Goal: Book appointment/travel/reservation

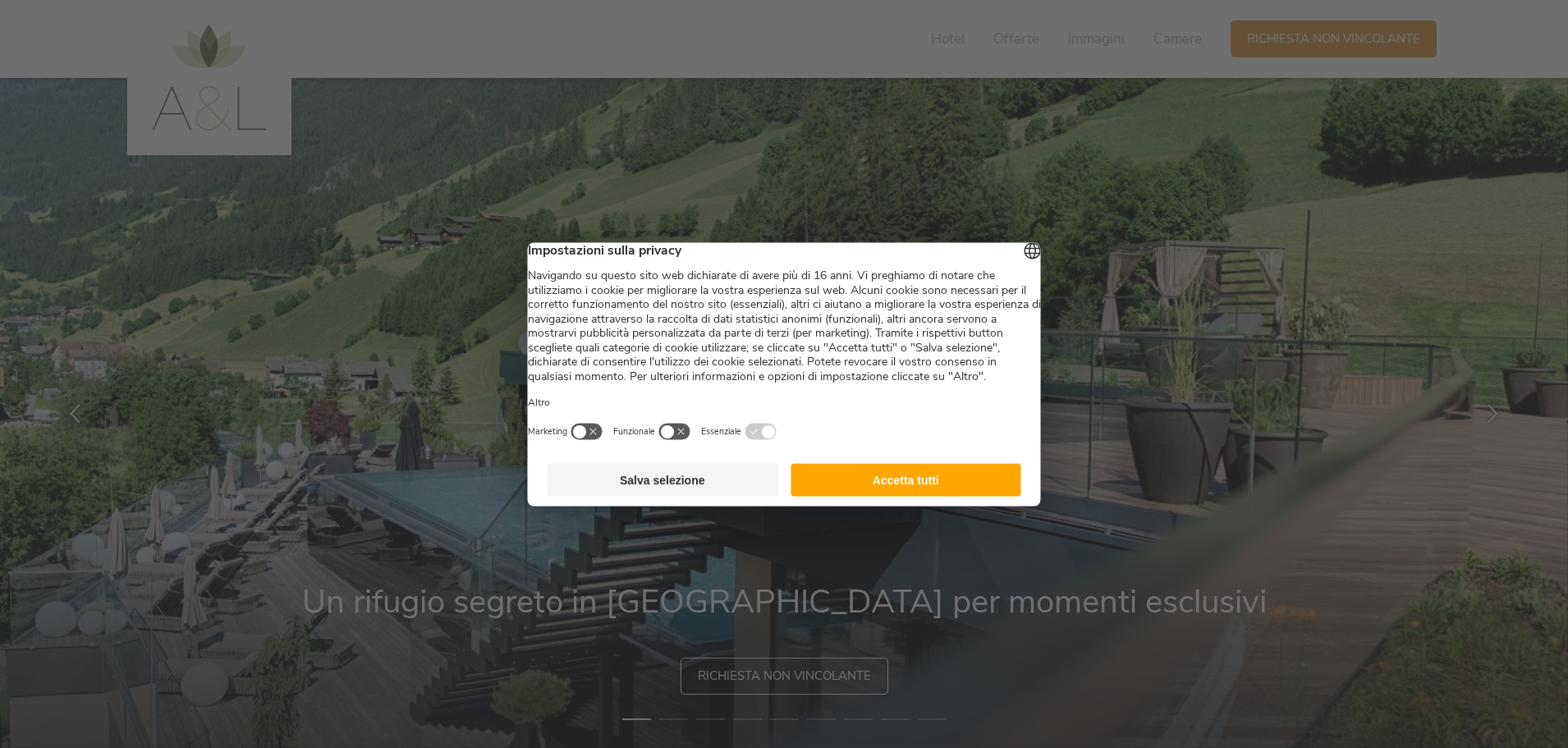
click at [938, 496] on button "Accetta tutti" at bounding box center [906, 479] width 230 height 33
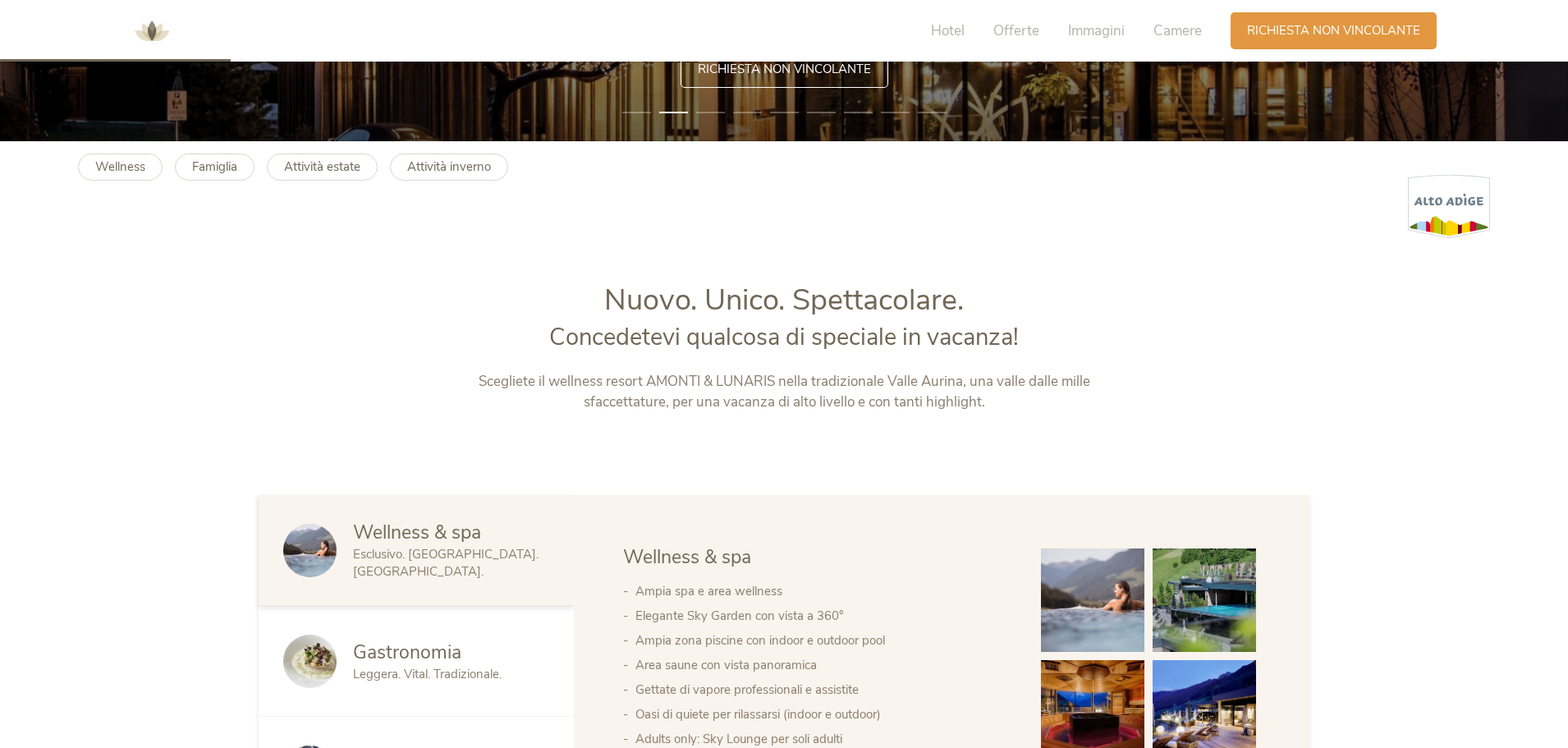
scroll to position [246, 0]
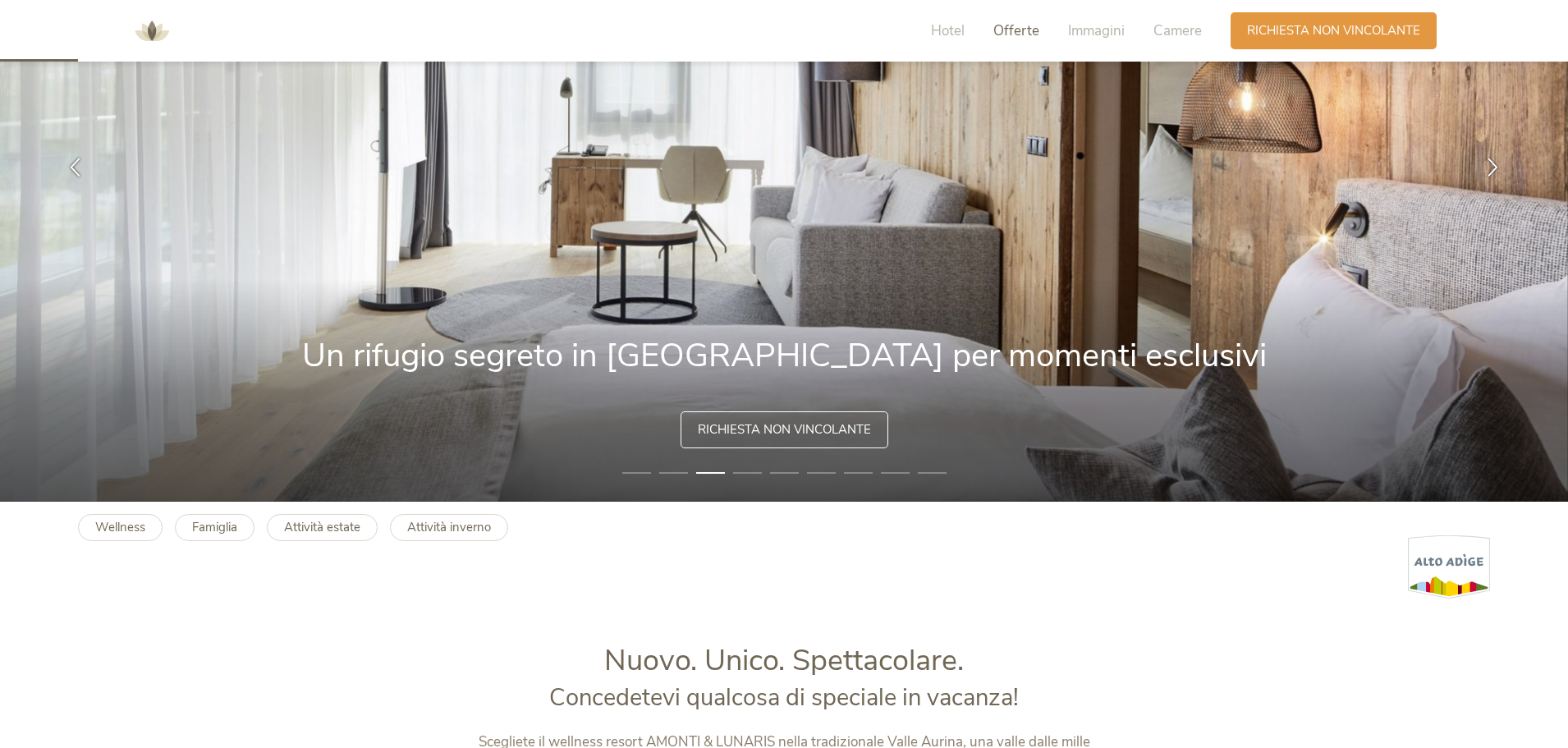
click at [1008, 28] on span "Offerte" at bounding box center [1015, 31] width 46 height 19
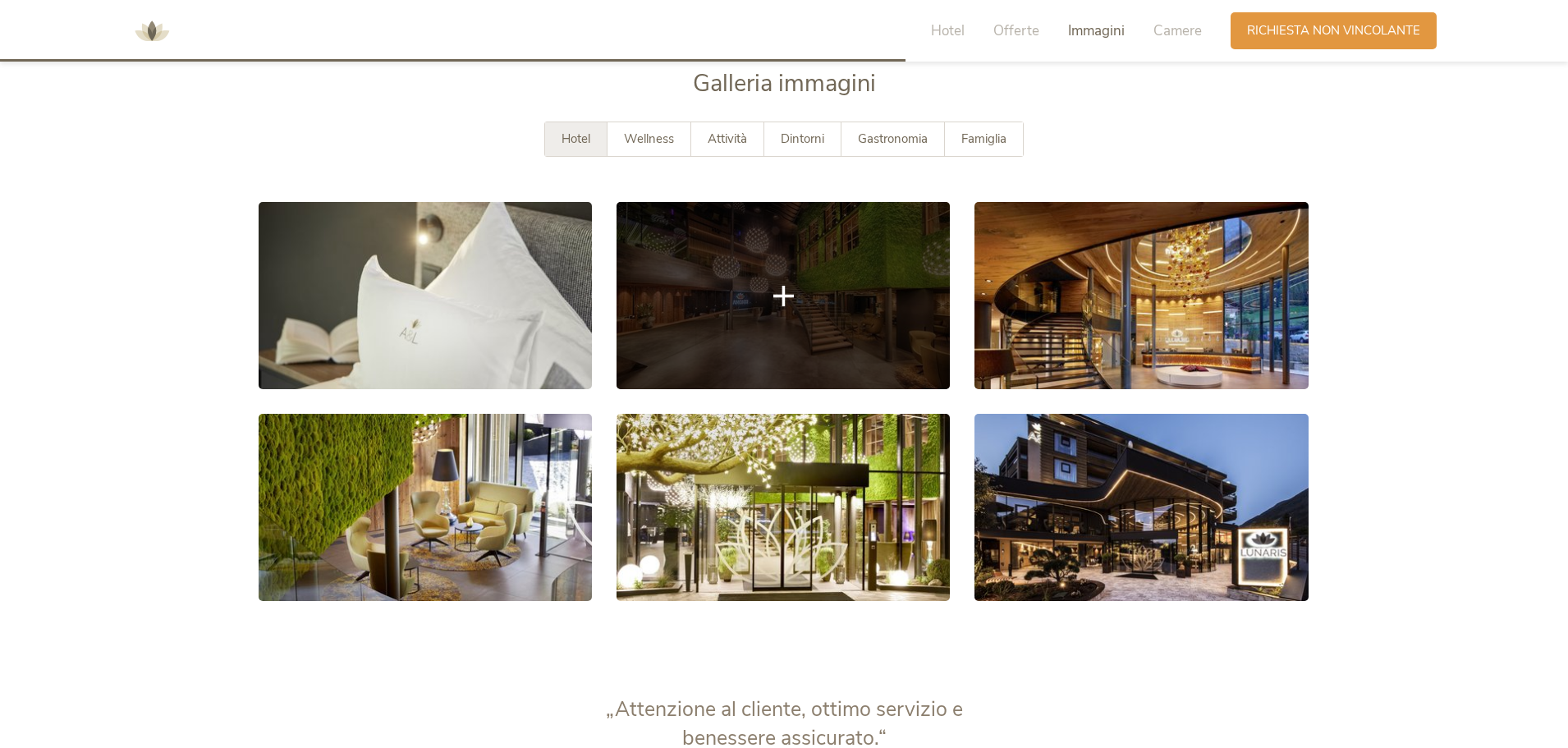
scroll to position [2848, 0]
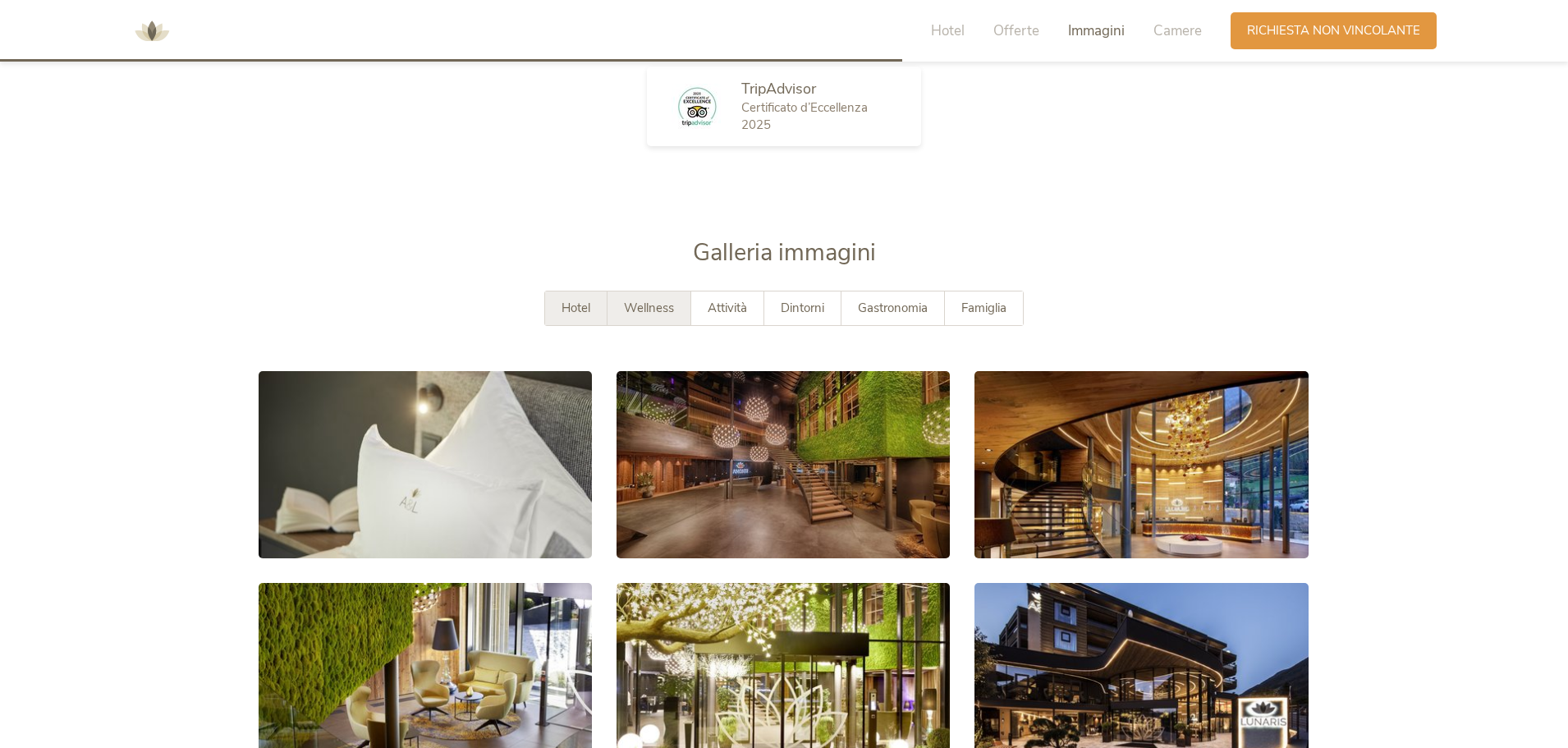
click at [656, 313] on span "Wellness" at bounding box center [648, 307] width 50 height 17
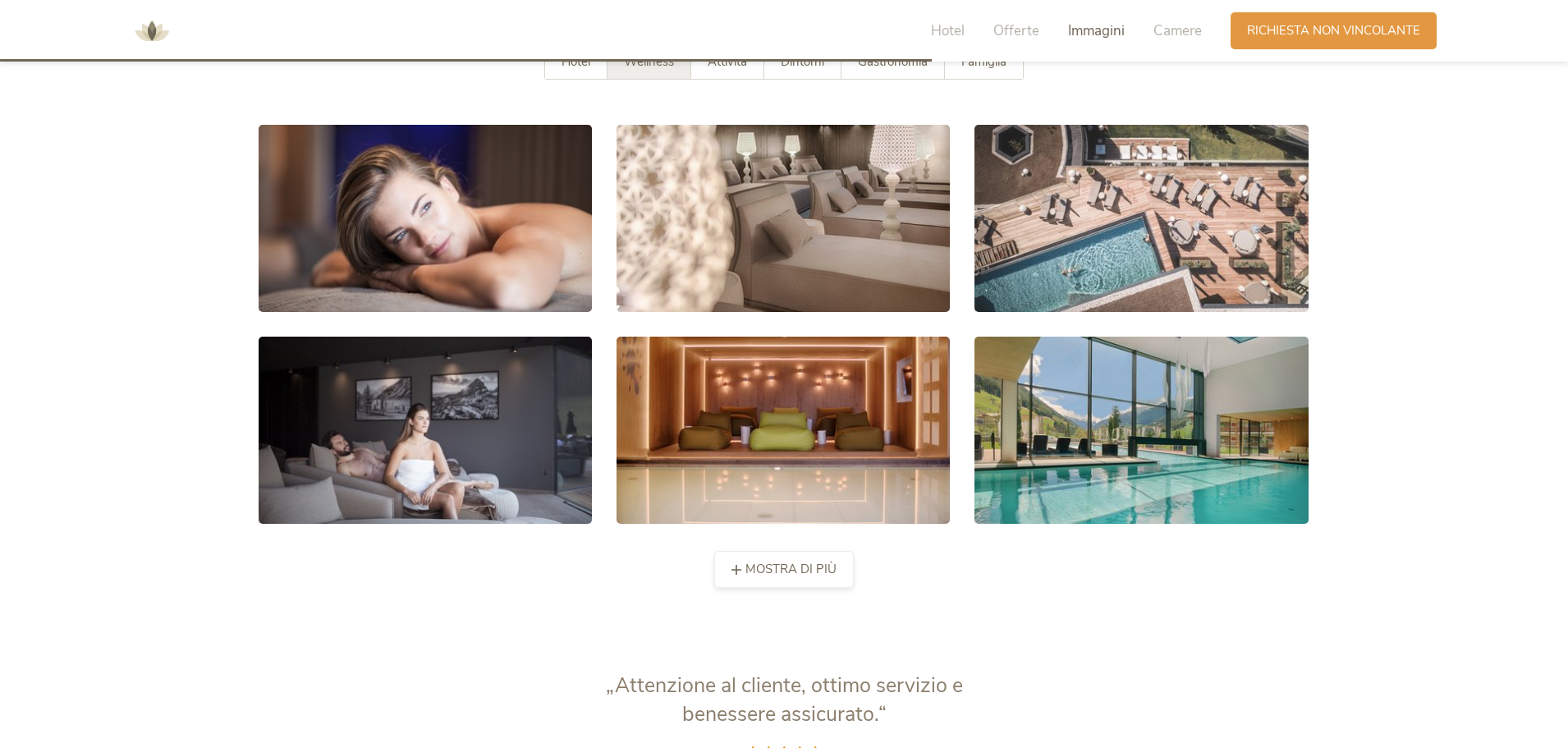
scroll to position [2684, 0]
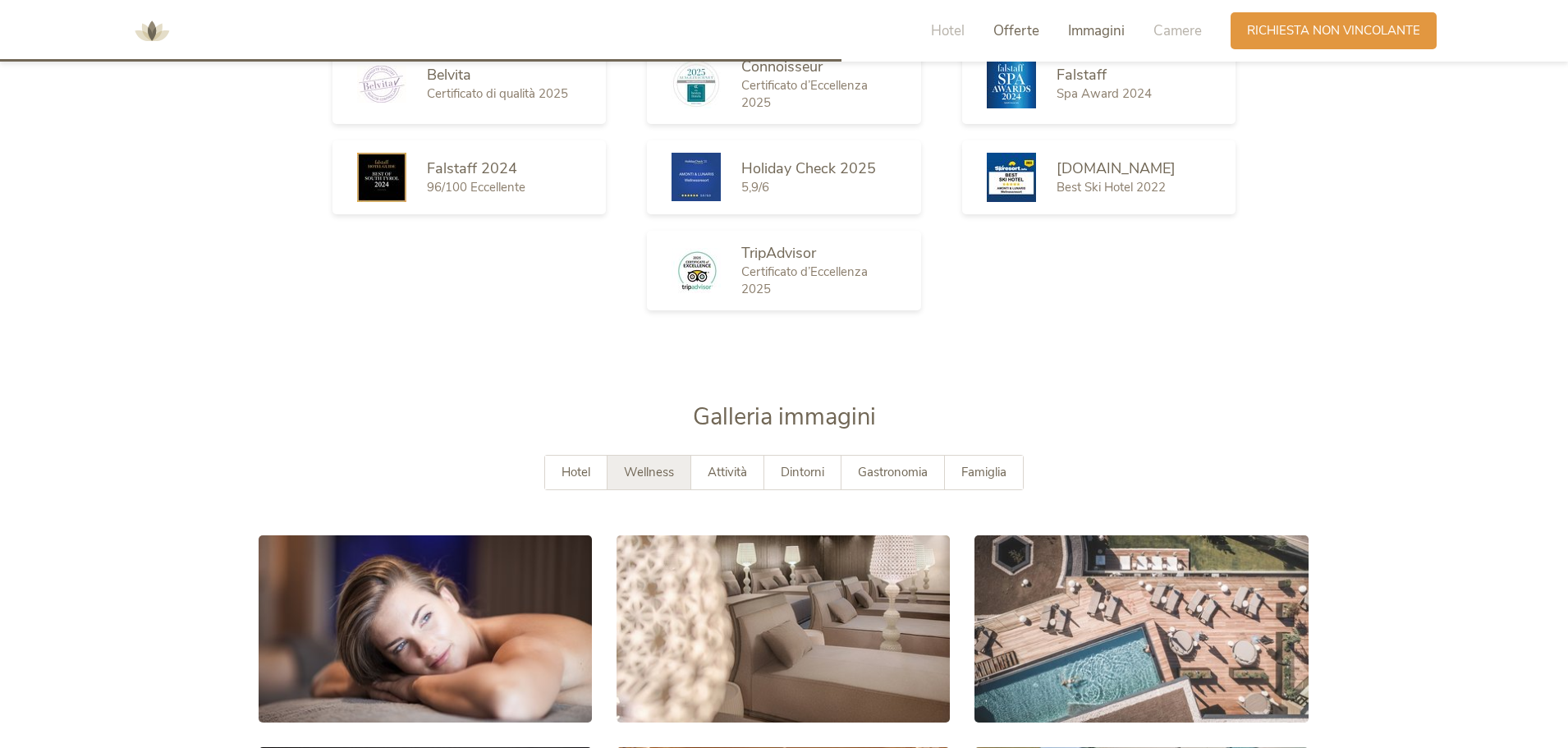
click at [994, 33] on span "Offerte" at bounding box center [1015, 31] width 46 height 19
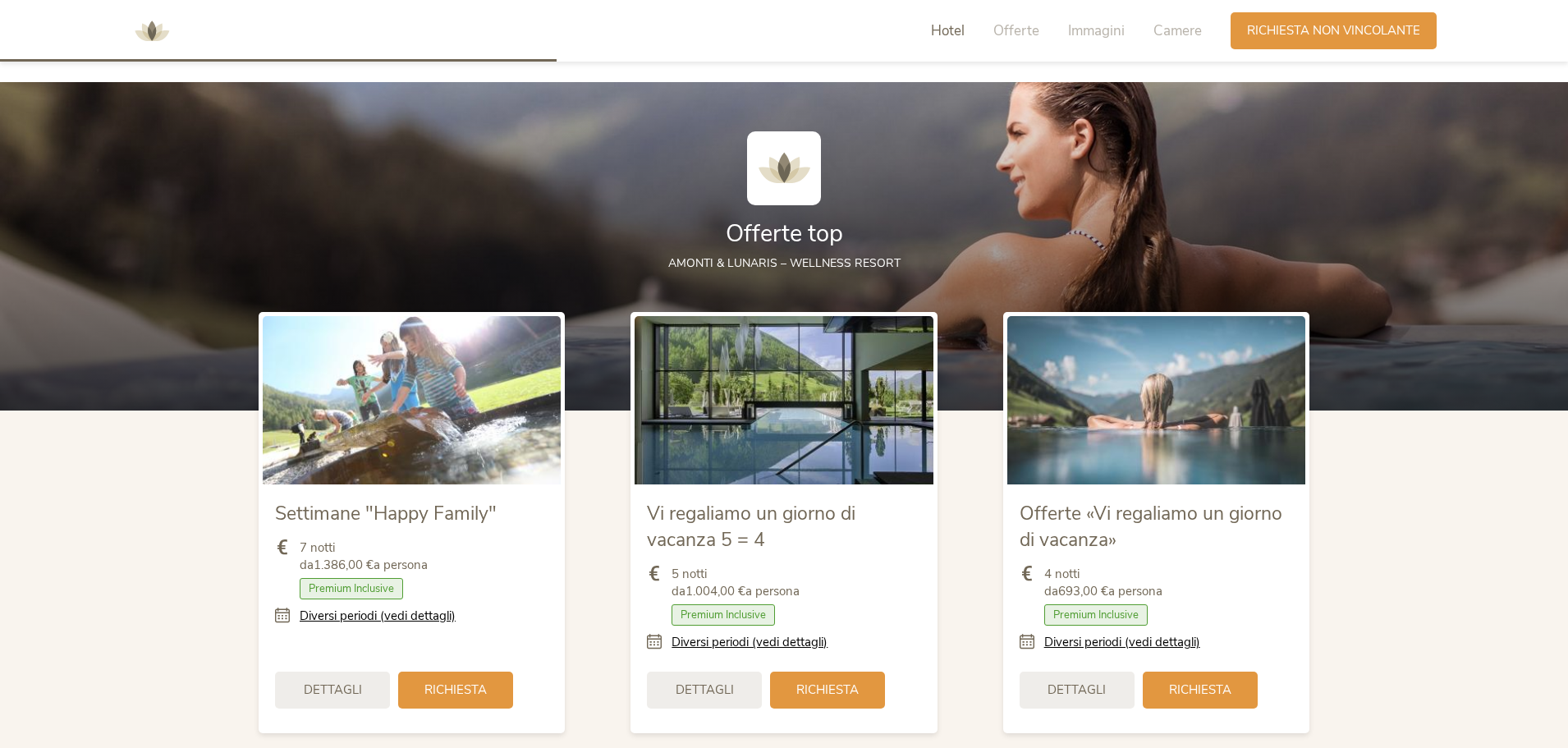
scroll to position [1452, 0]
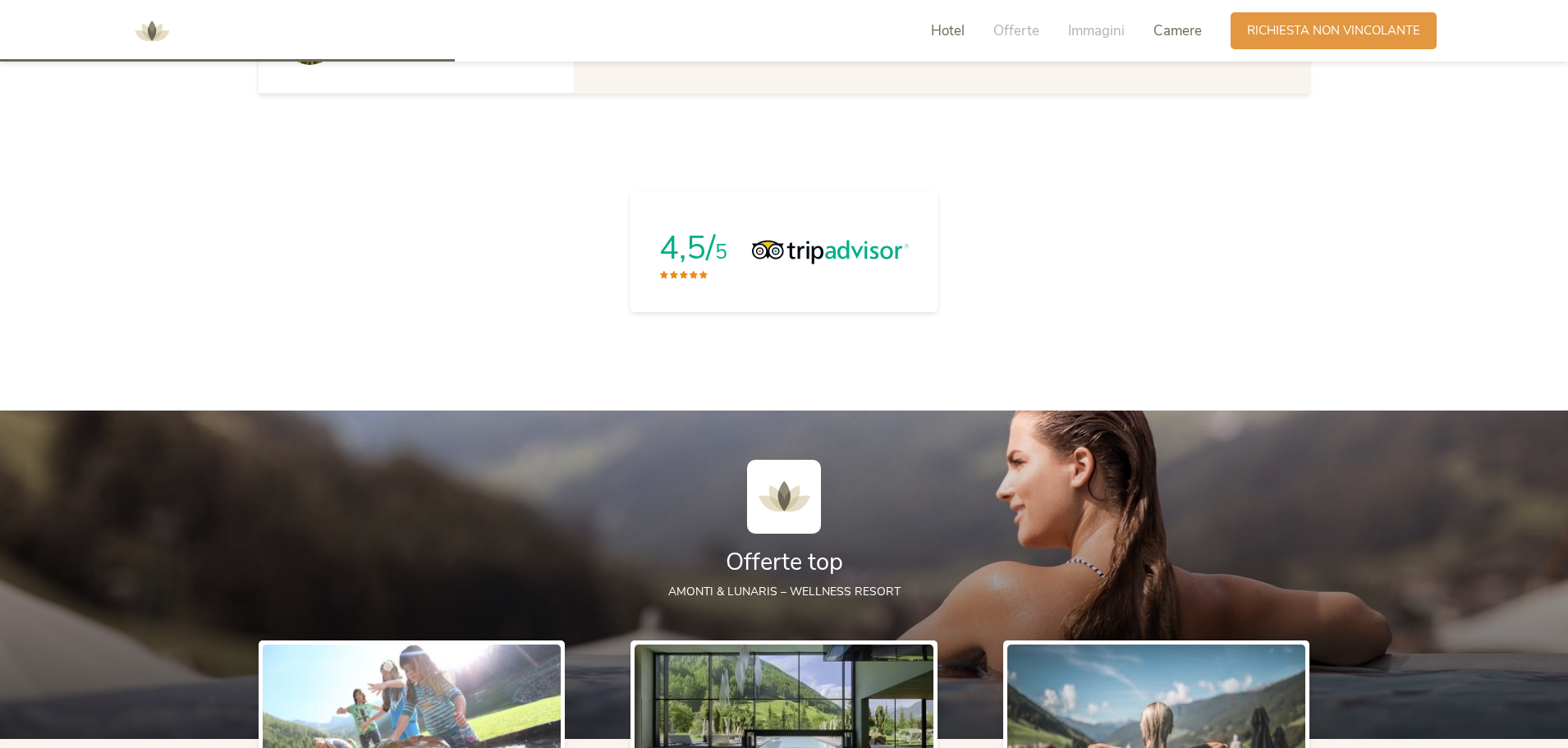
click at [1173, 34] on span "Camere" at bounding box center [1177, 31] width 48 height 19
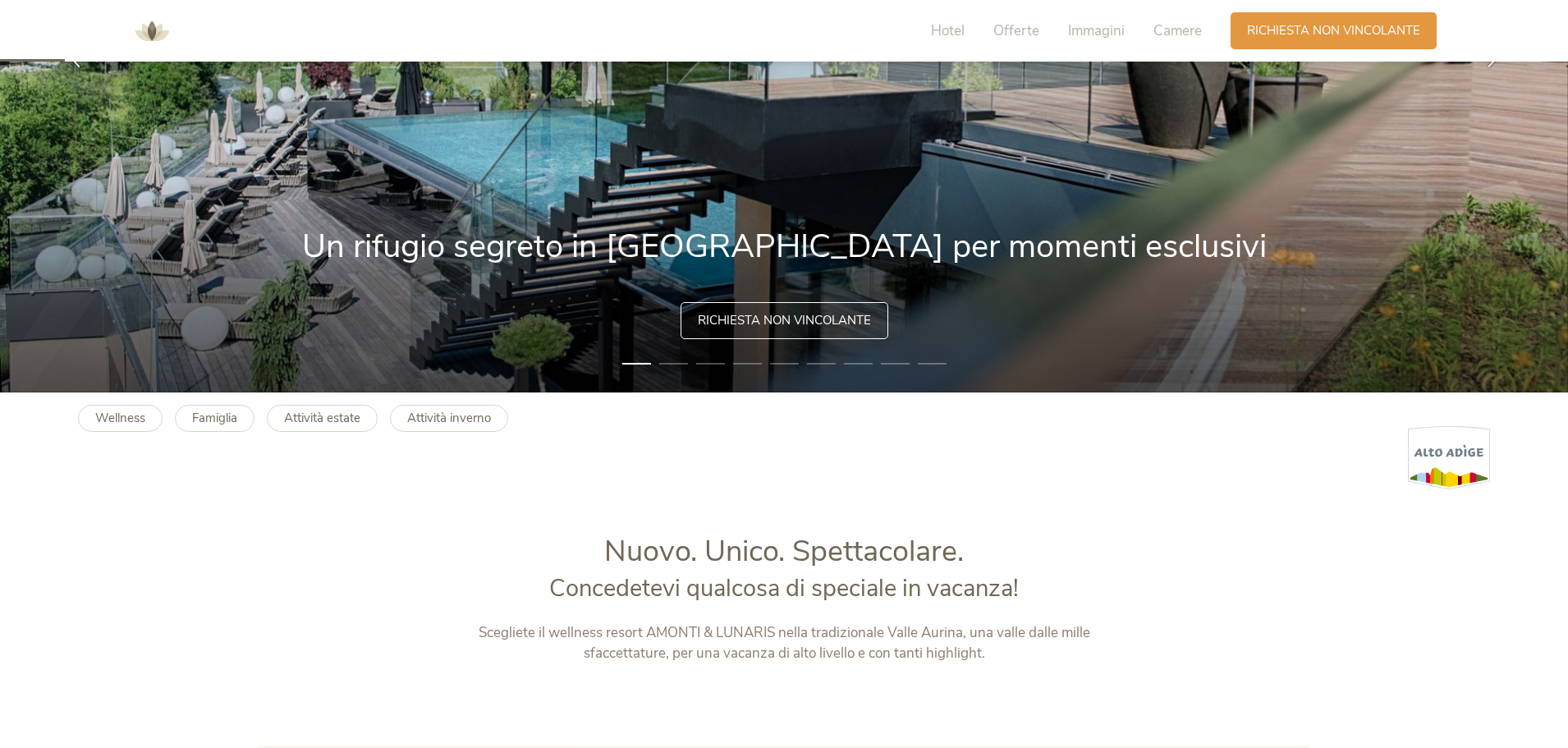
scroll to position [178, 0]
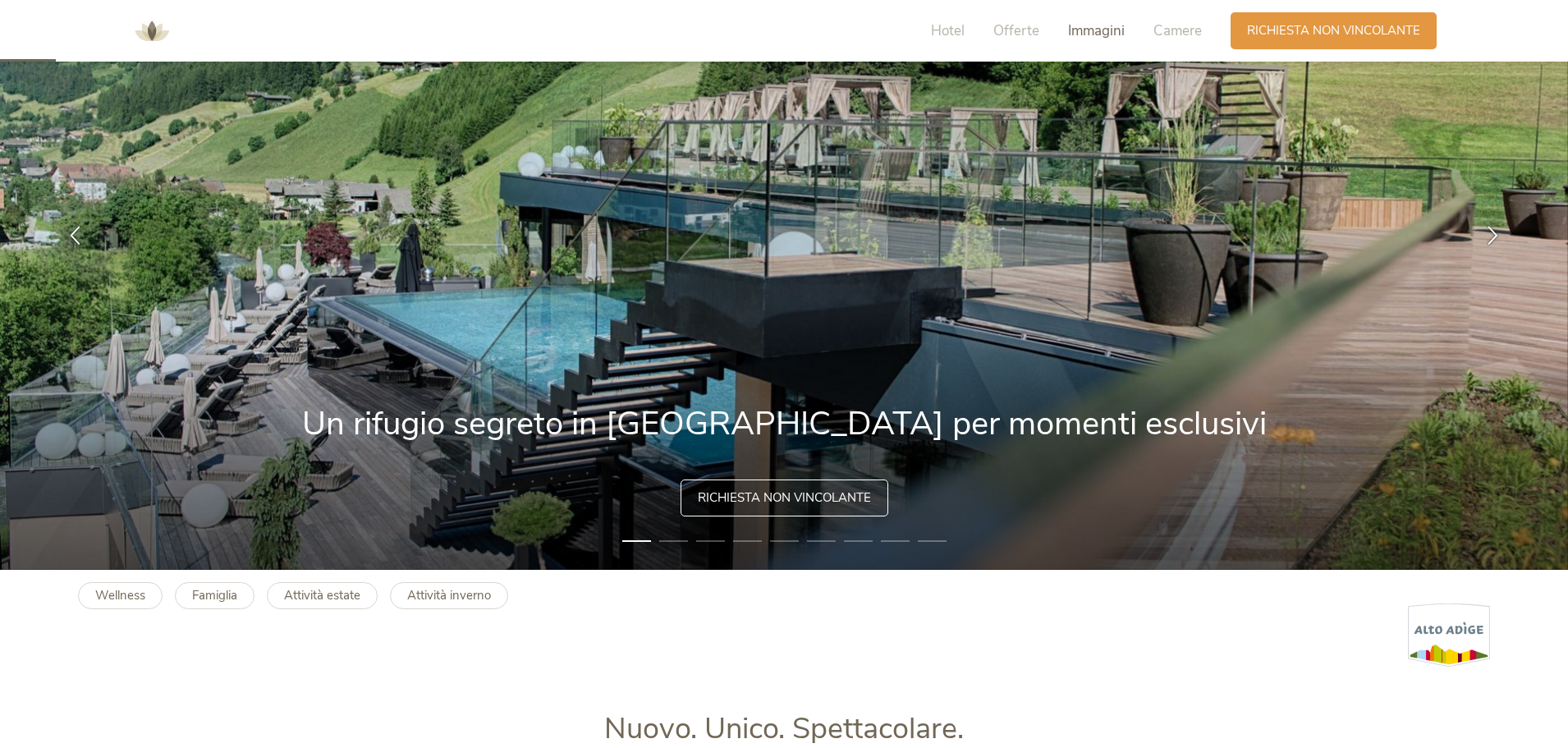
click at [1089, 33] on span "Immagini" at bounding box center [1096, 31] width 57 height 19
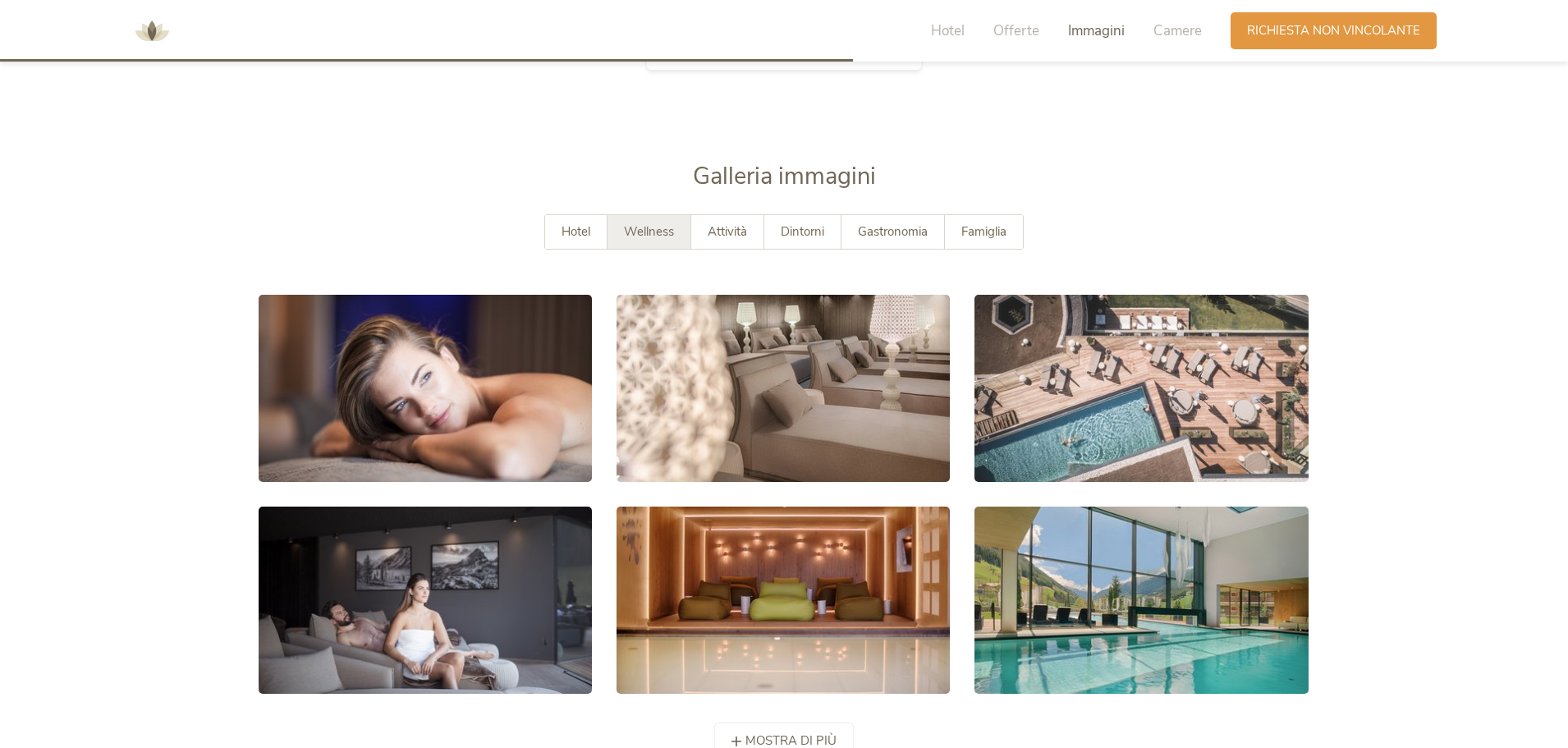
scroll to position [3003, 0]
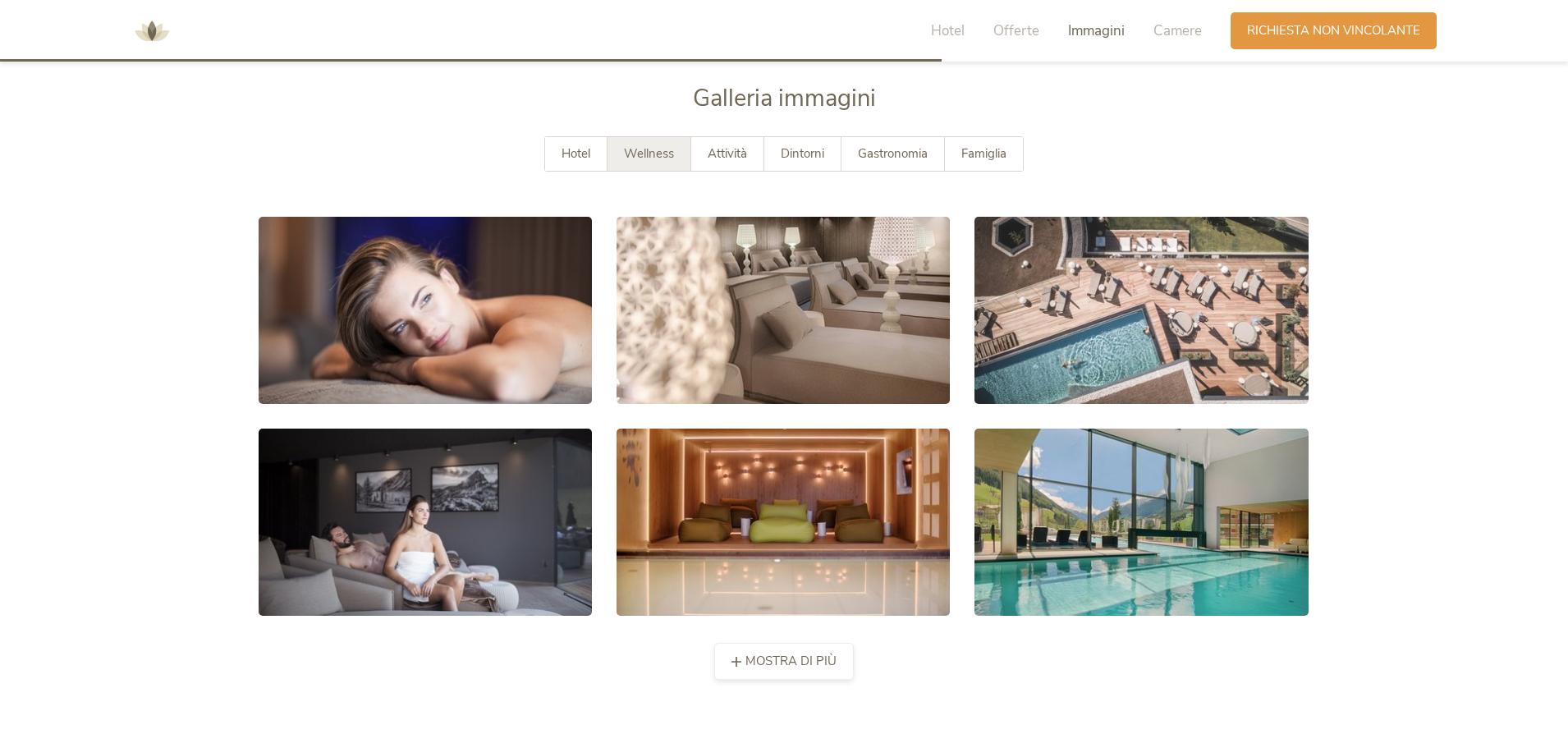
click at [785, 653] on span "mostra di più" at bounding box center [791, 662] width 92 height 18
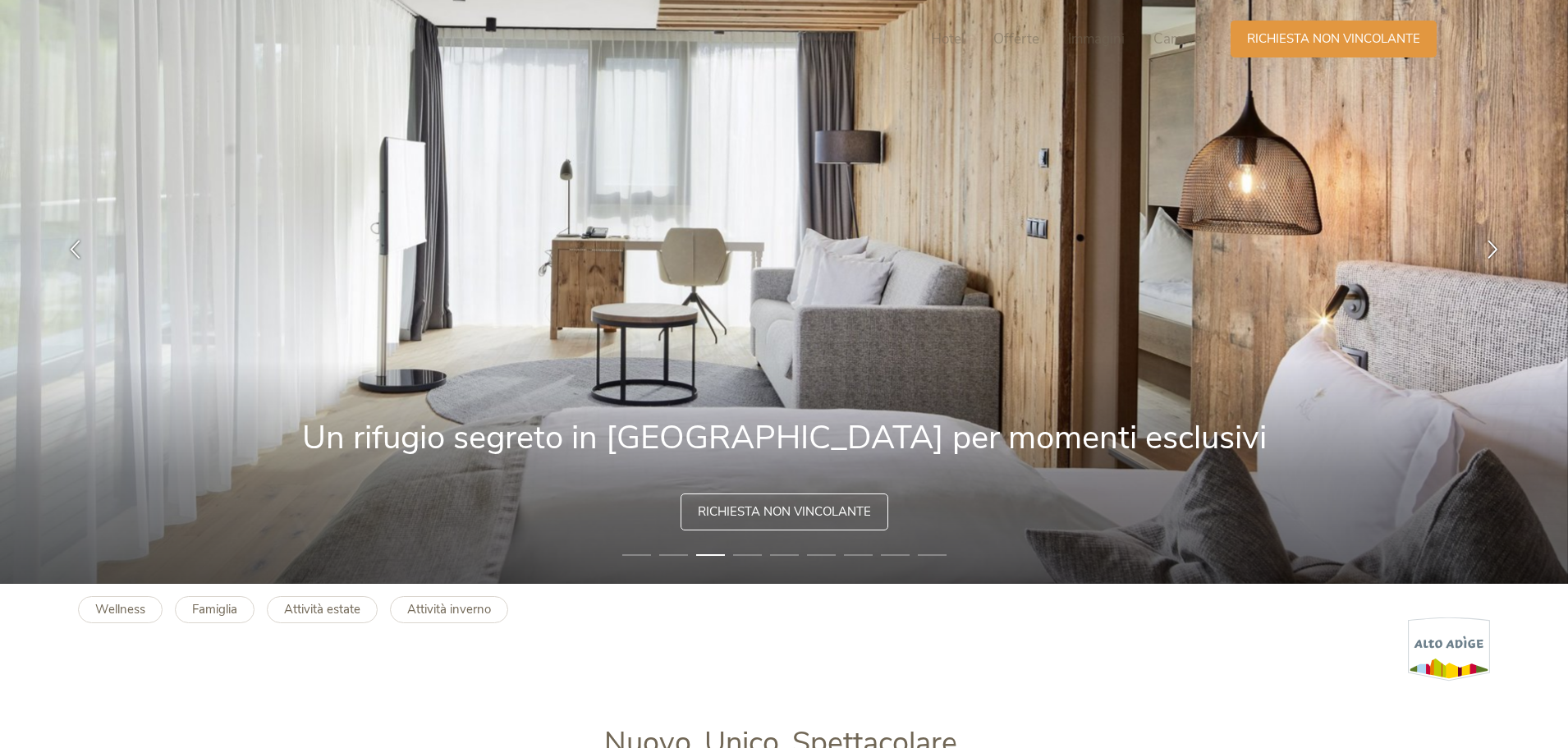
scroll to position [0, 0]
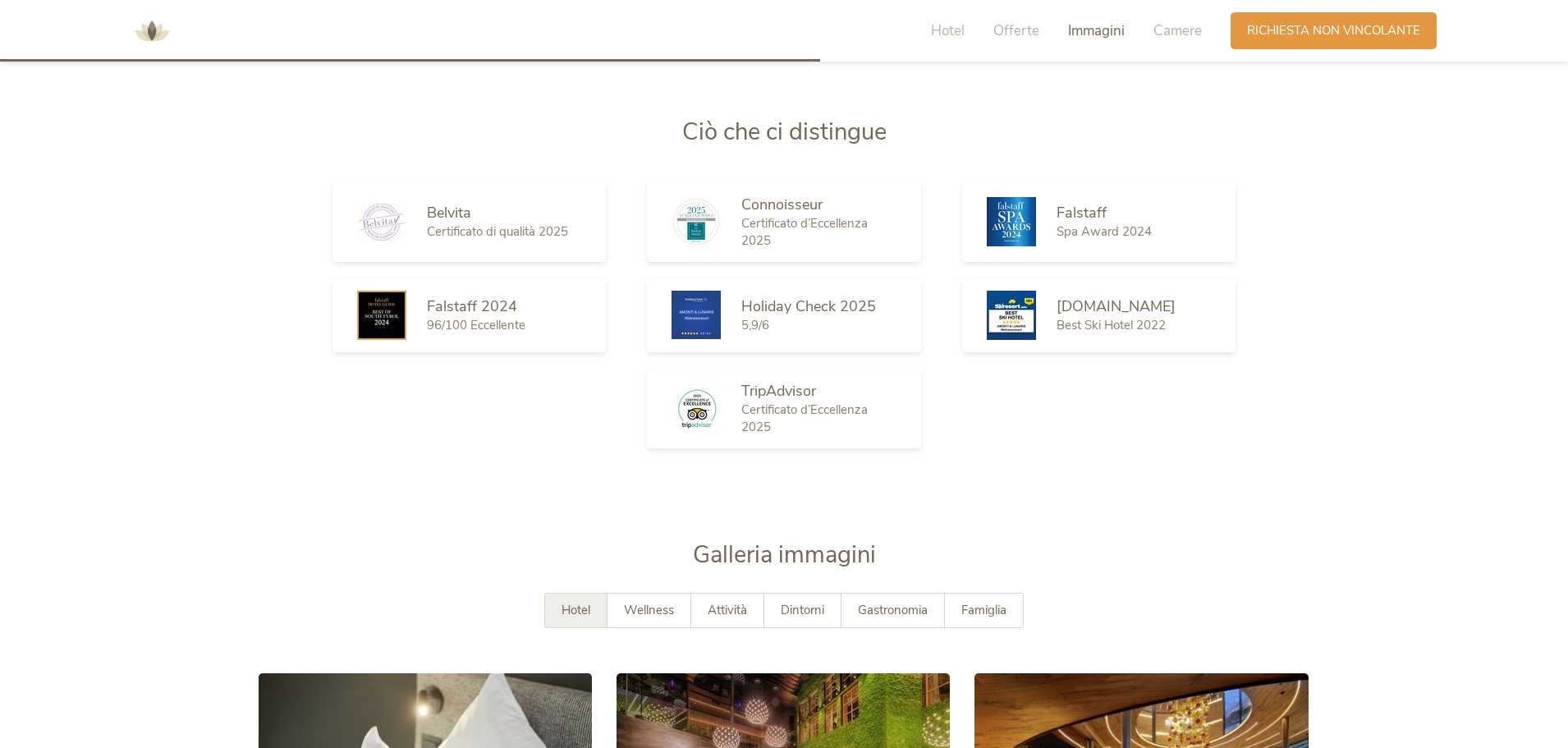
scroll to position [2628, 0]
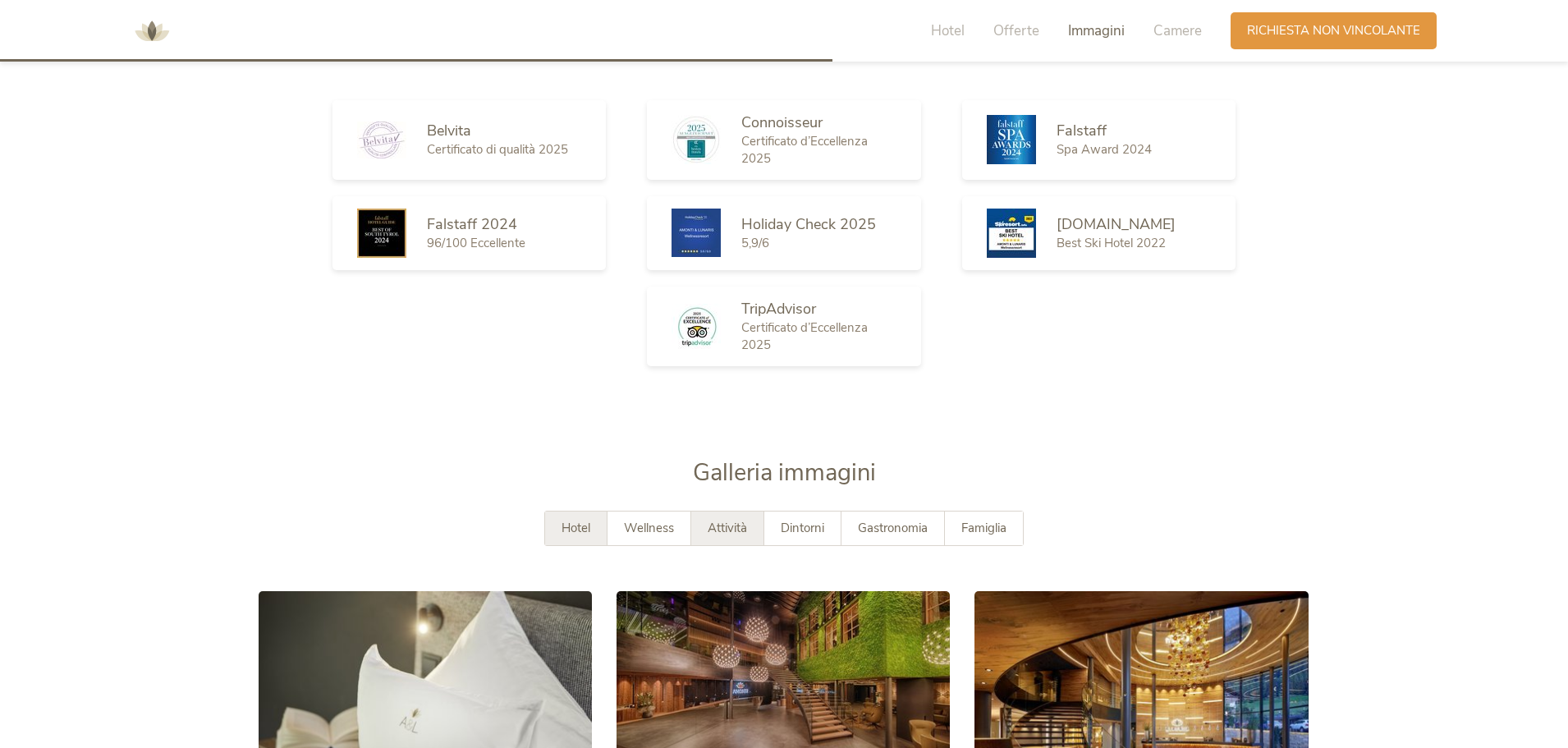
click at [731, 529] on span "Attività" at bounding box center [727, 528] width 39 height 17
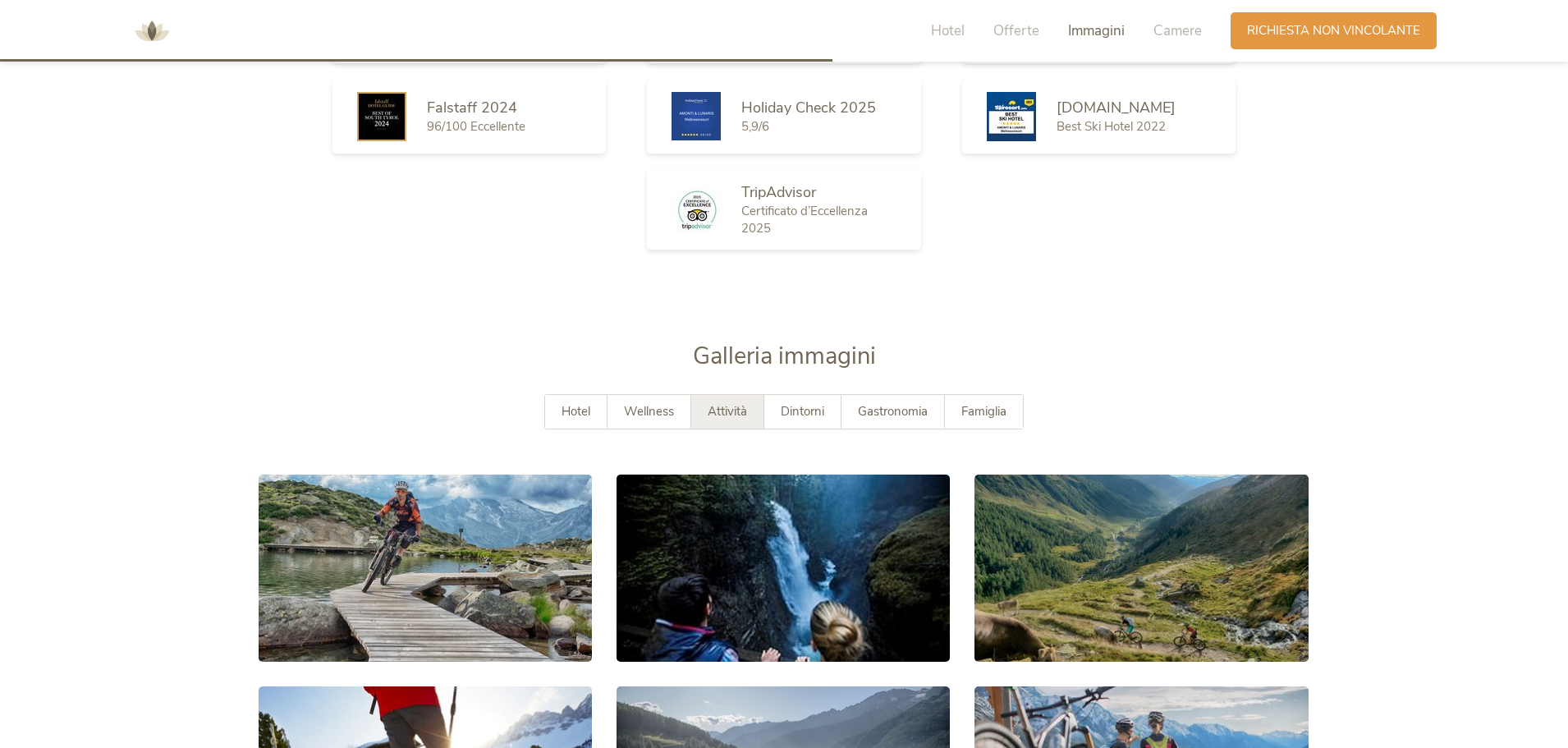
scroll to position [2957, 0]
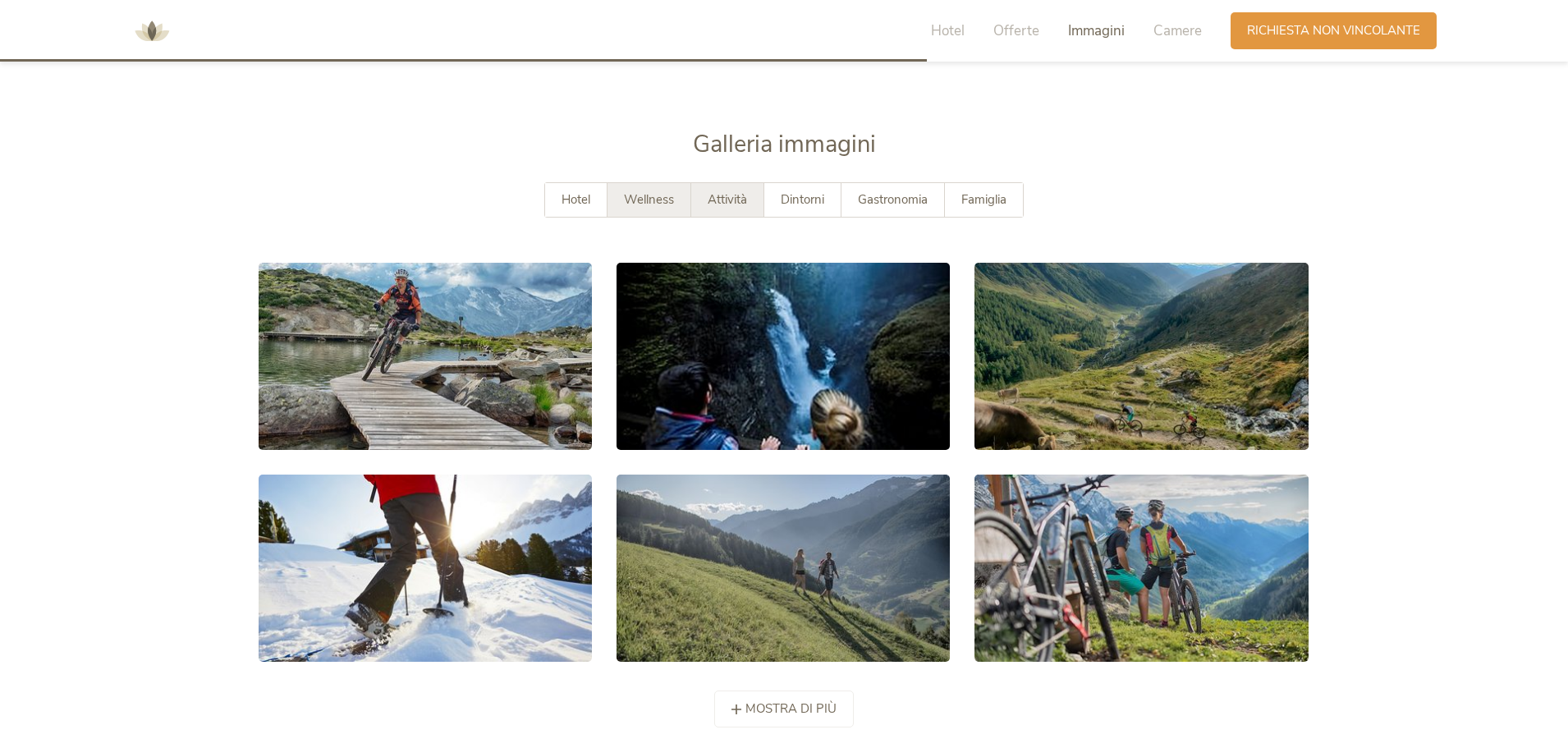
click at [648, 200] on span "Wellness" at bounding box center [648, 199] width 50 height 17
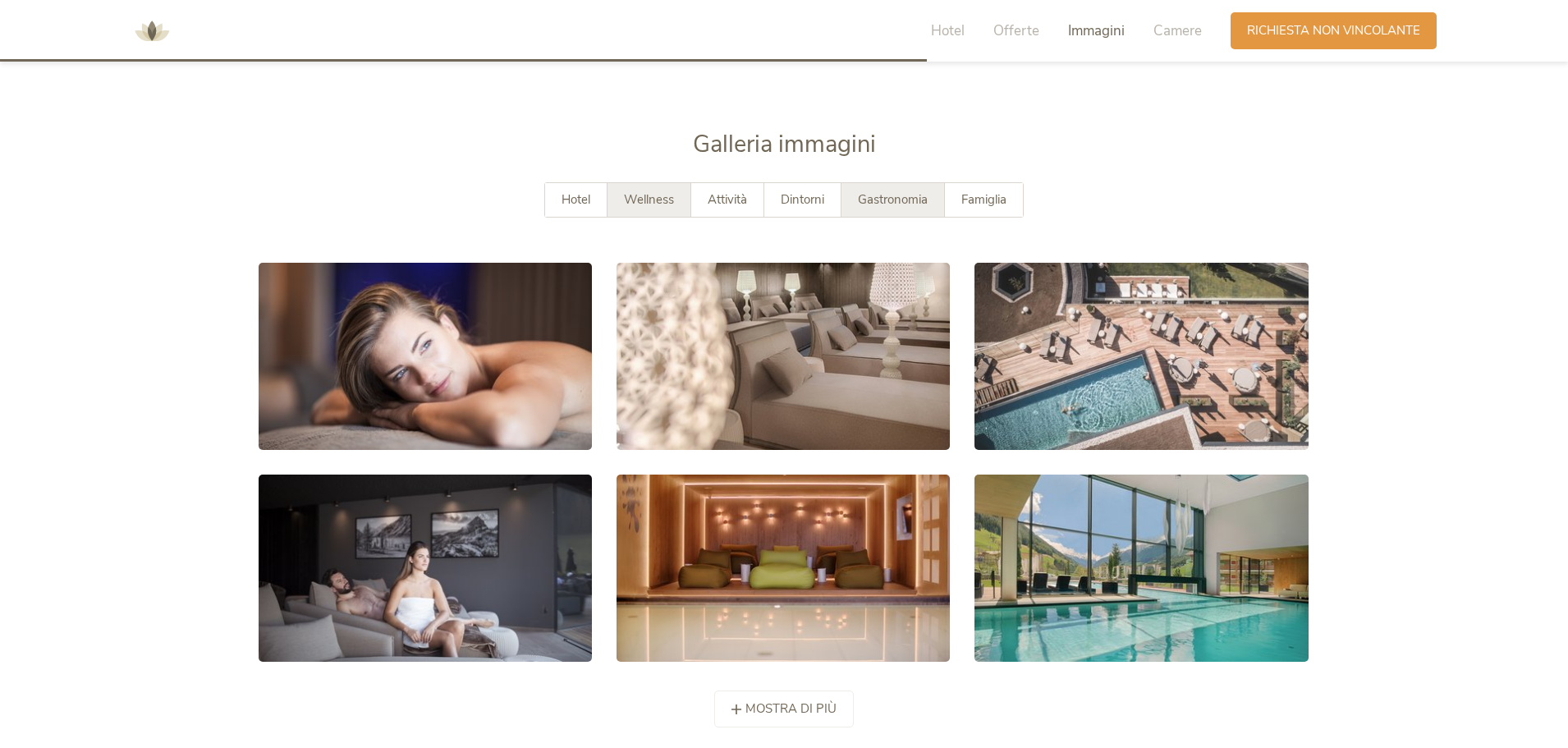
click at [894, 195] on span "Gastronomia" at bounding box center [892, 199] width 70 height 17
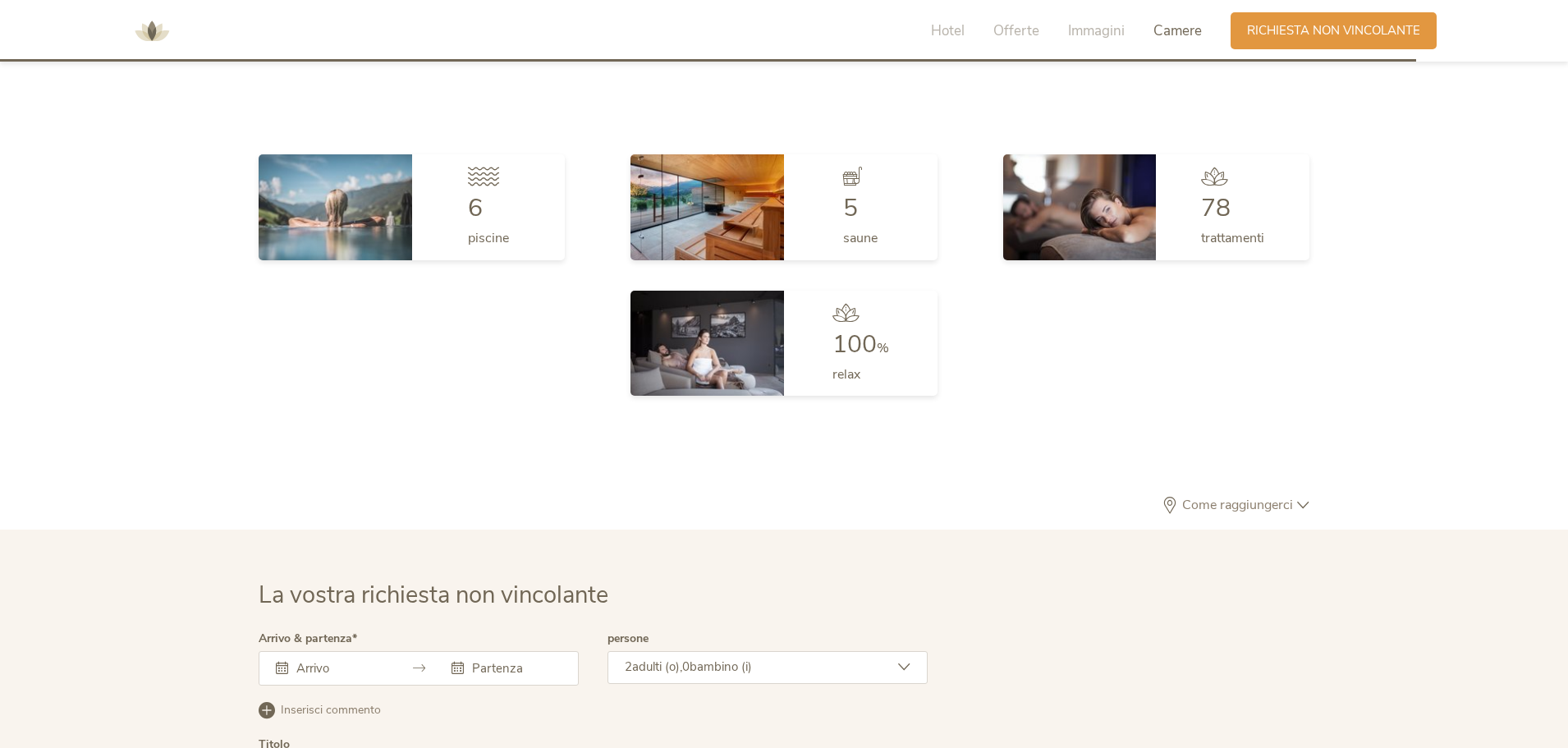
scroll to position [4599, 0]
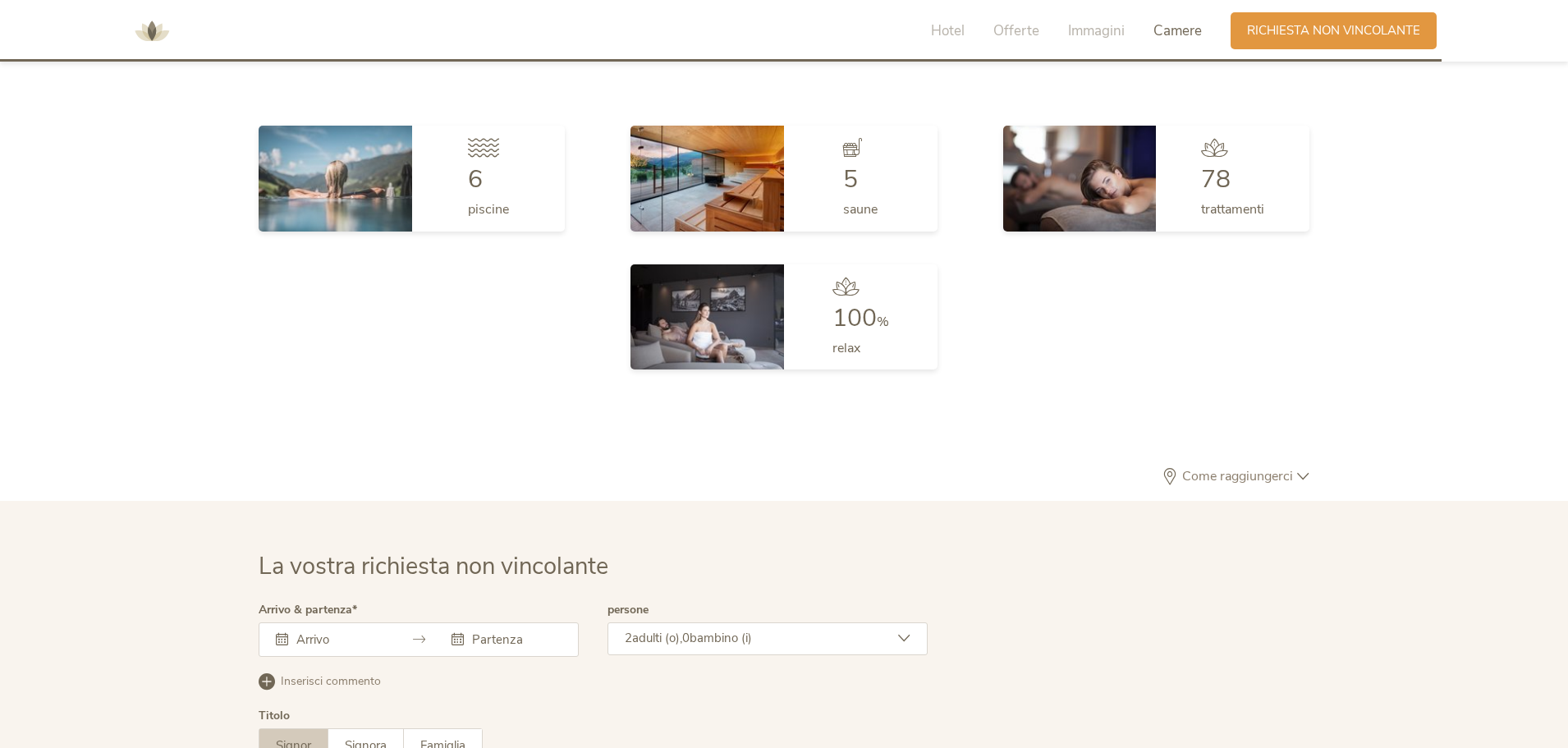
click at [1269, 472] on span "Come raggiungerci" at bounding box center [1237, 476] width 119 height 13
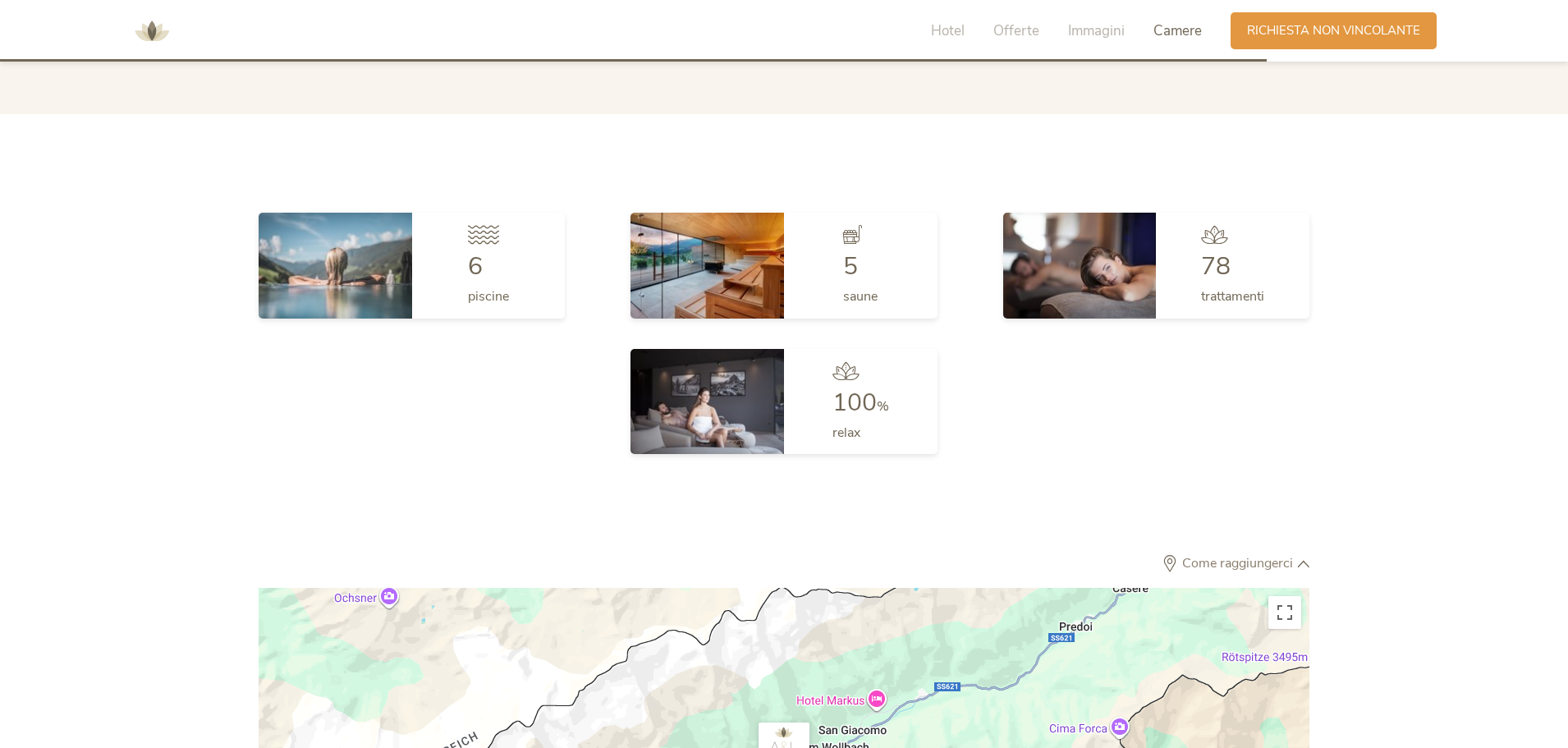
scroll to position [4361, 0]
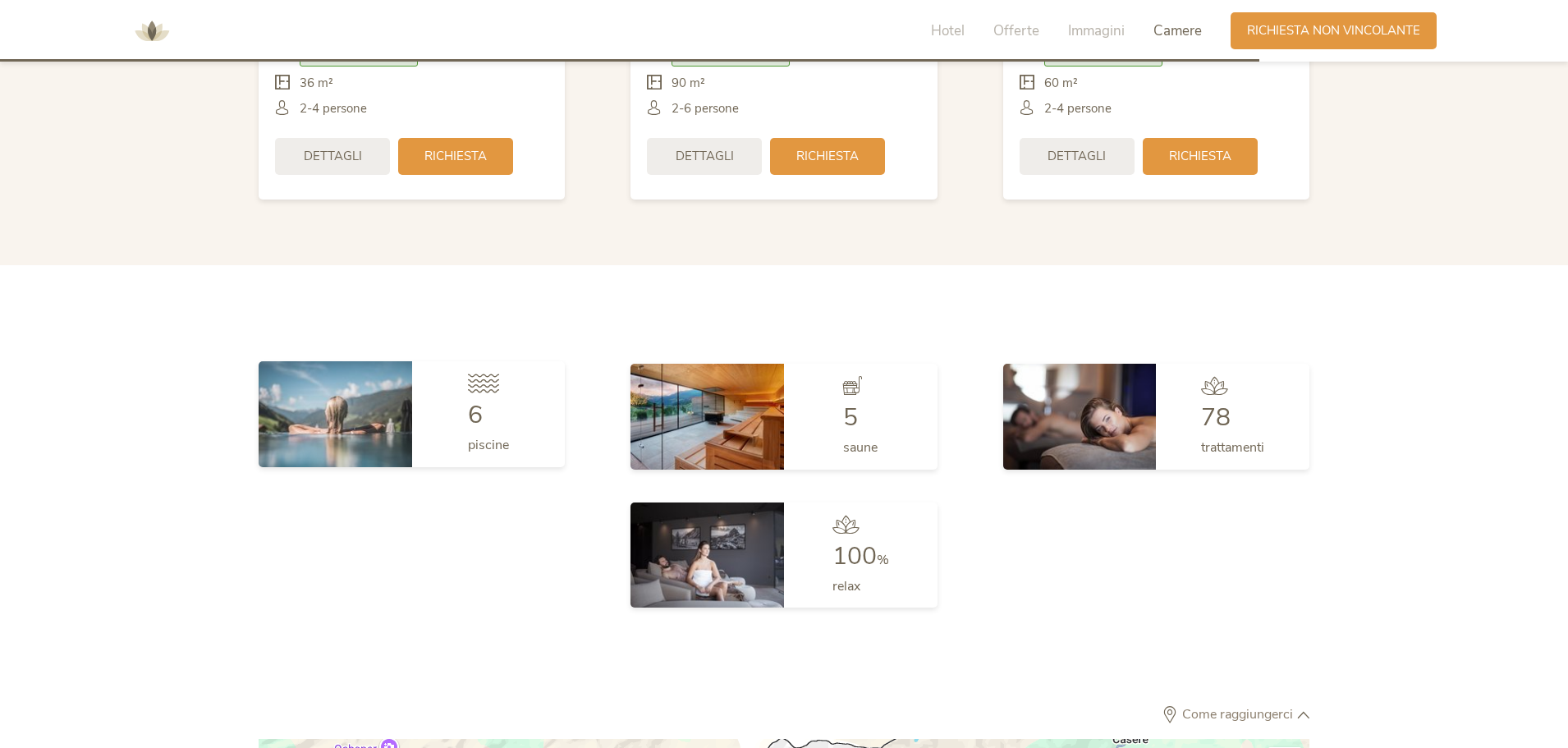
click at [369, 413] on img at bounding box center [336, 414] width 154 height 105
click at [476, 435] on div "piscine" at bounding box center [489, 441] width 41 height 27
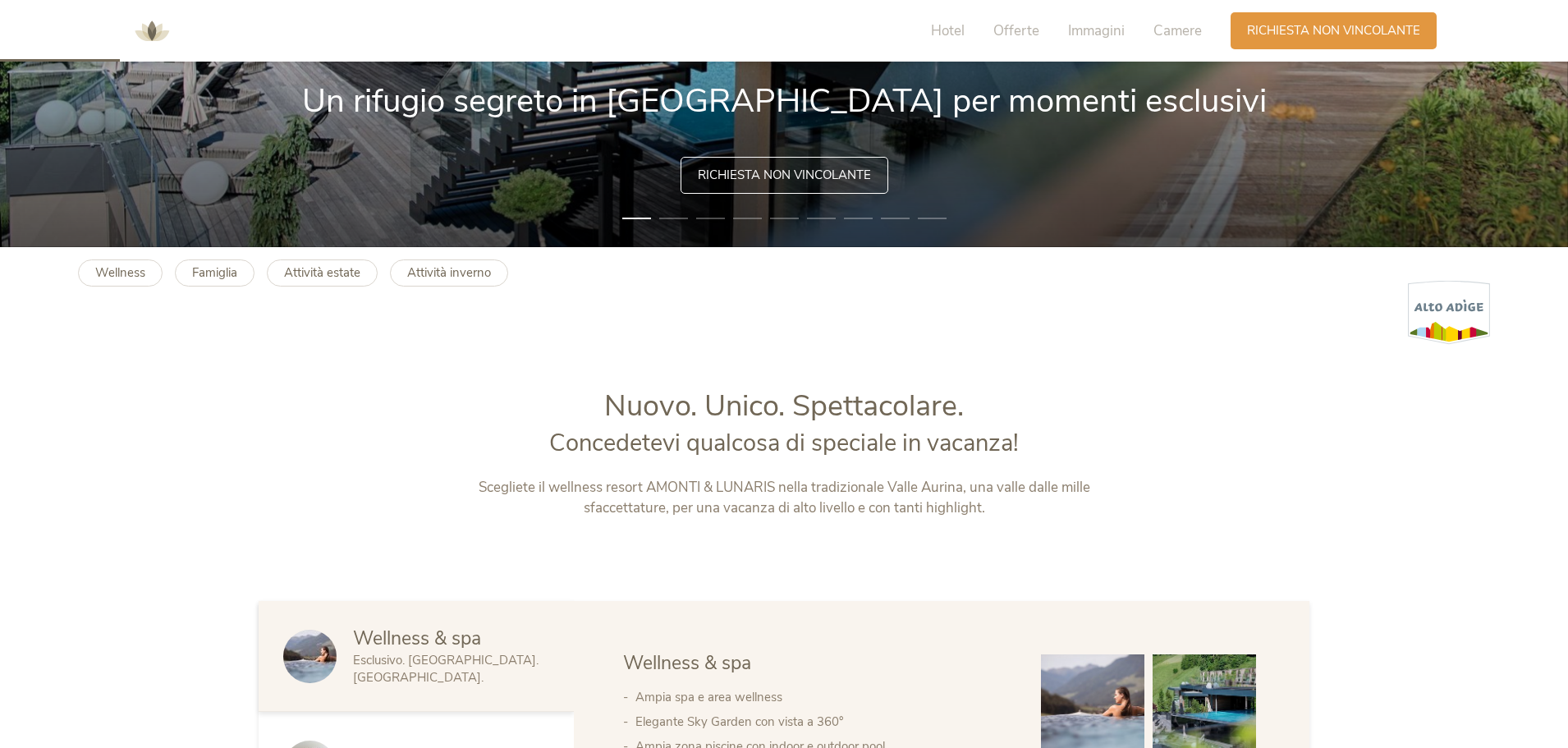
scroll to position [172, 0]
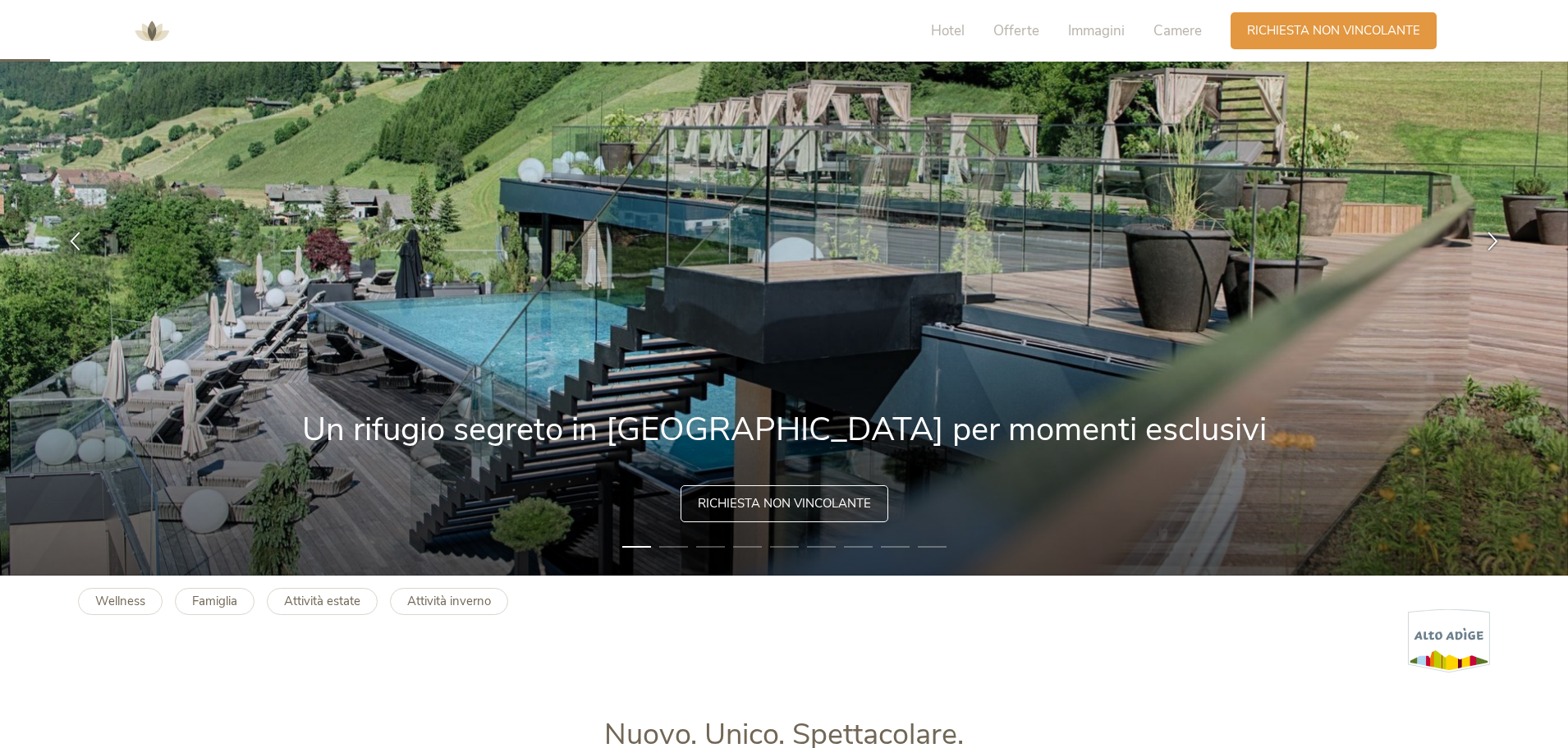
click at [776, 550] on li "5" at bounding box center [784, 547] width 29 height 17
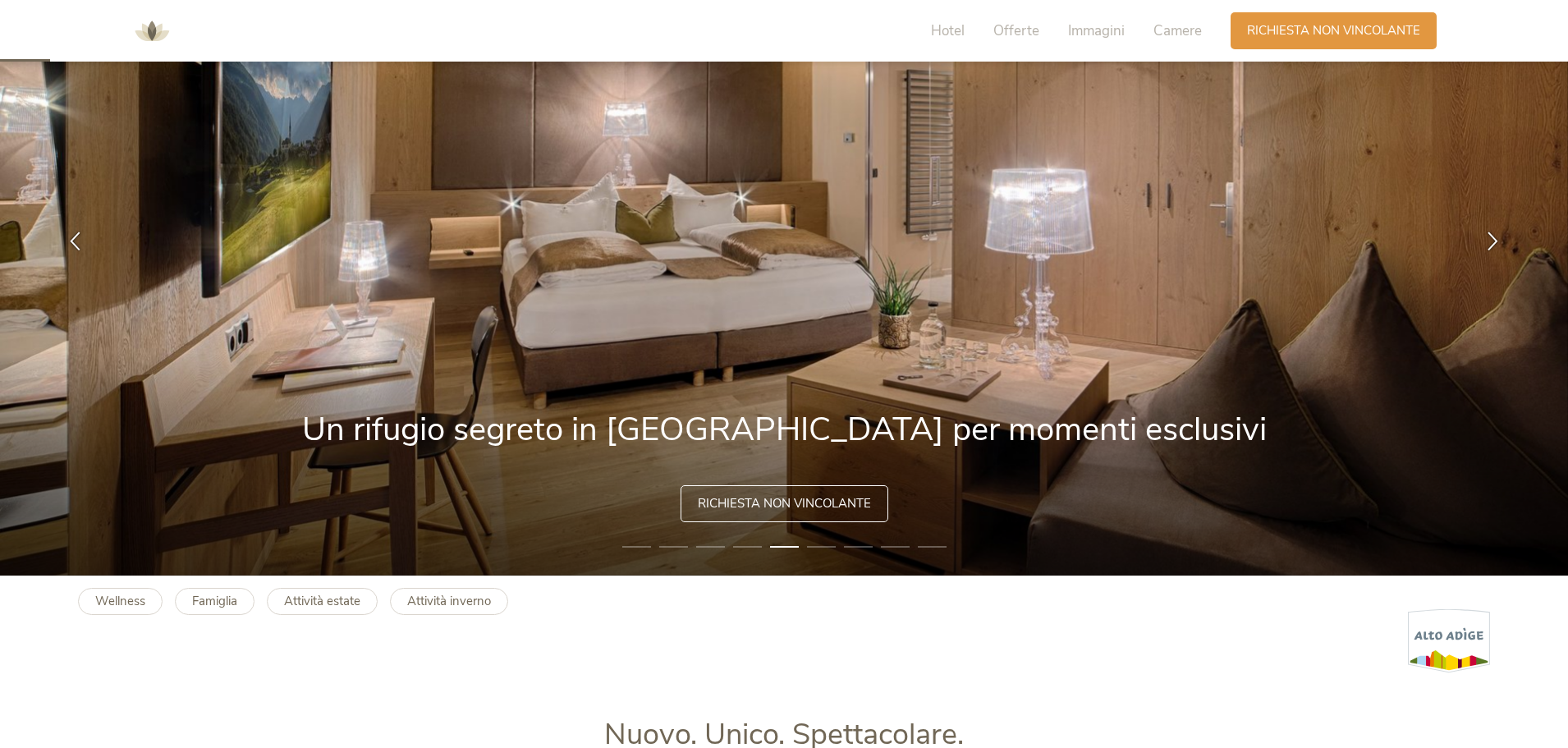
click at [832, 553] on li "6" at bounding box center [820, 547] width 29 height 17
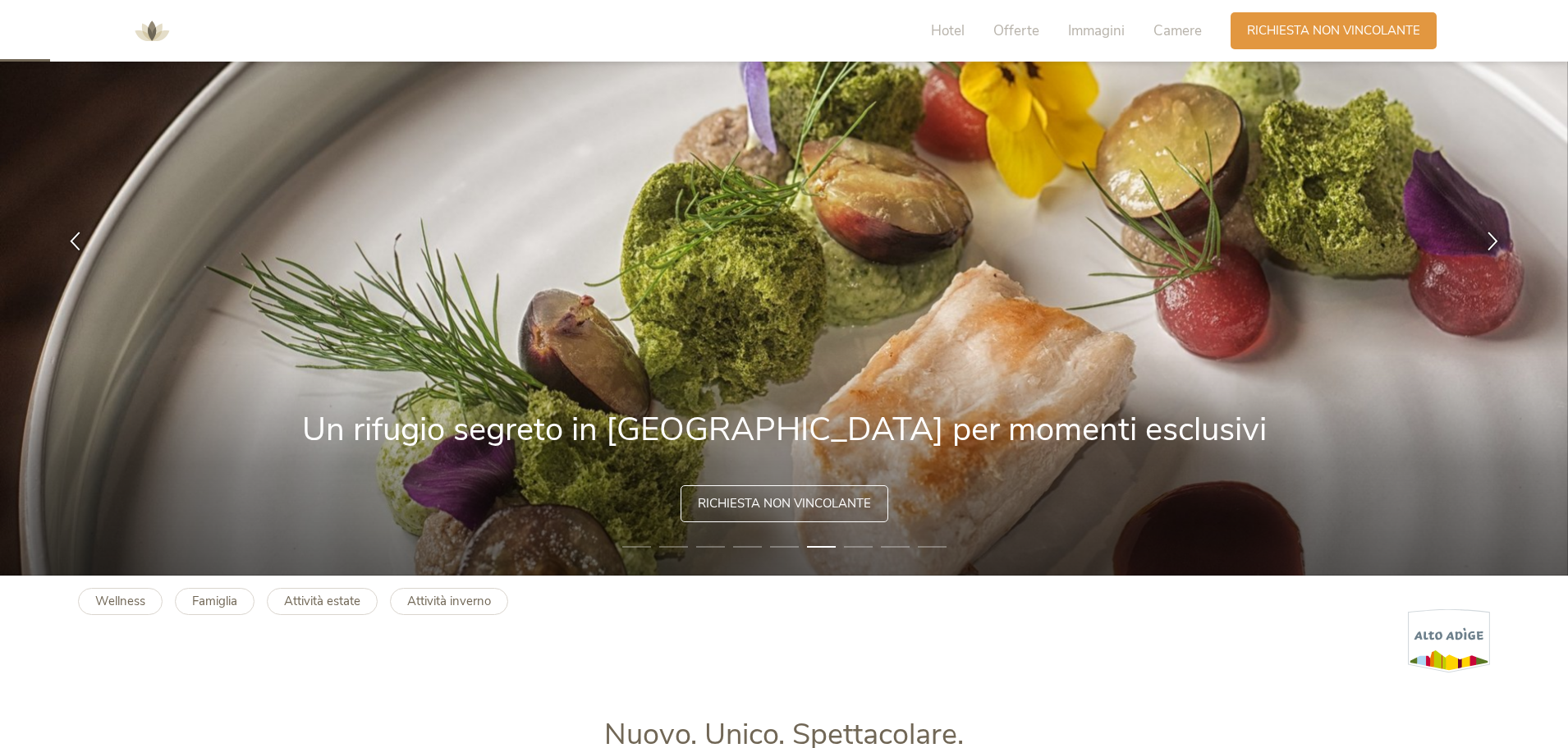
click at [861, 551] on li "7" at bounding box center [858, 547] width 29 height 17
click at [892, 547] on li "8" at bounding box center [894, 547] width 29 height 17
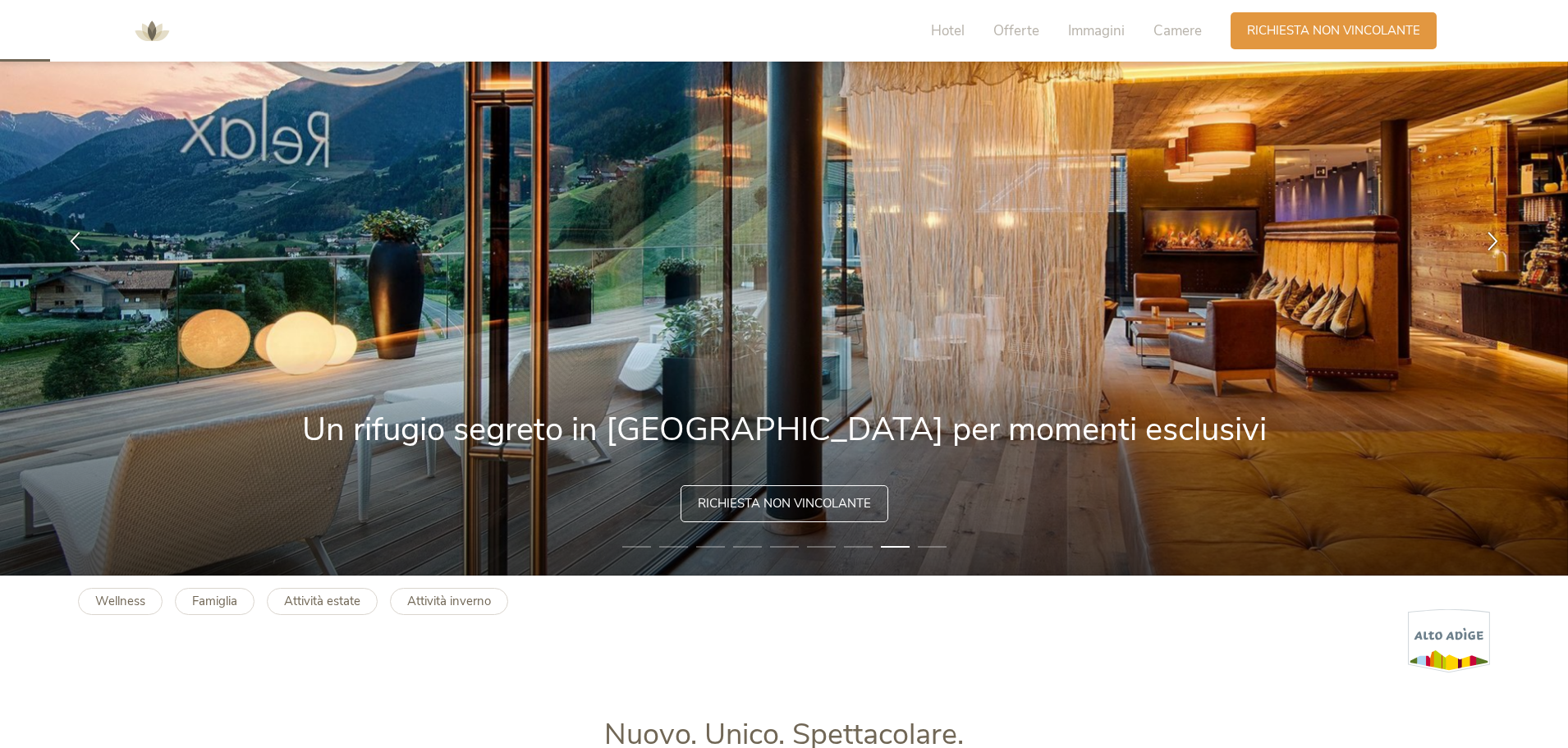
click at [929, 550] on li "9" at bounding box center [932, 547] width 29 height 17
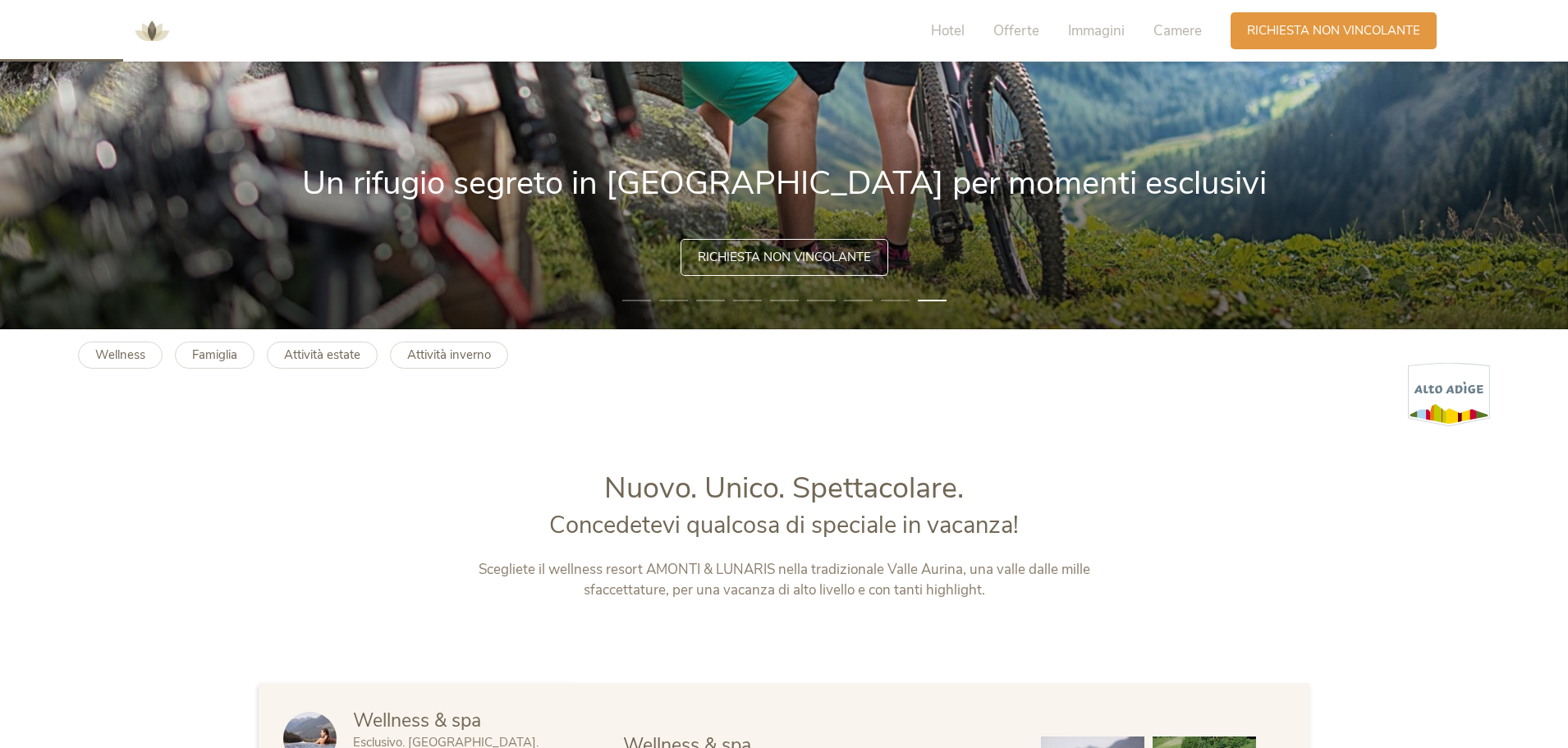
scroll to position [665, 0]
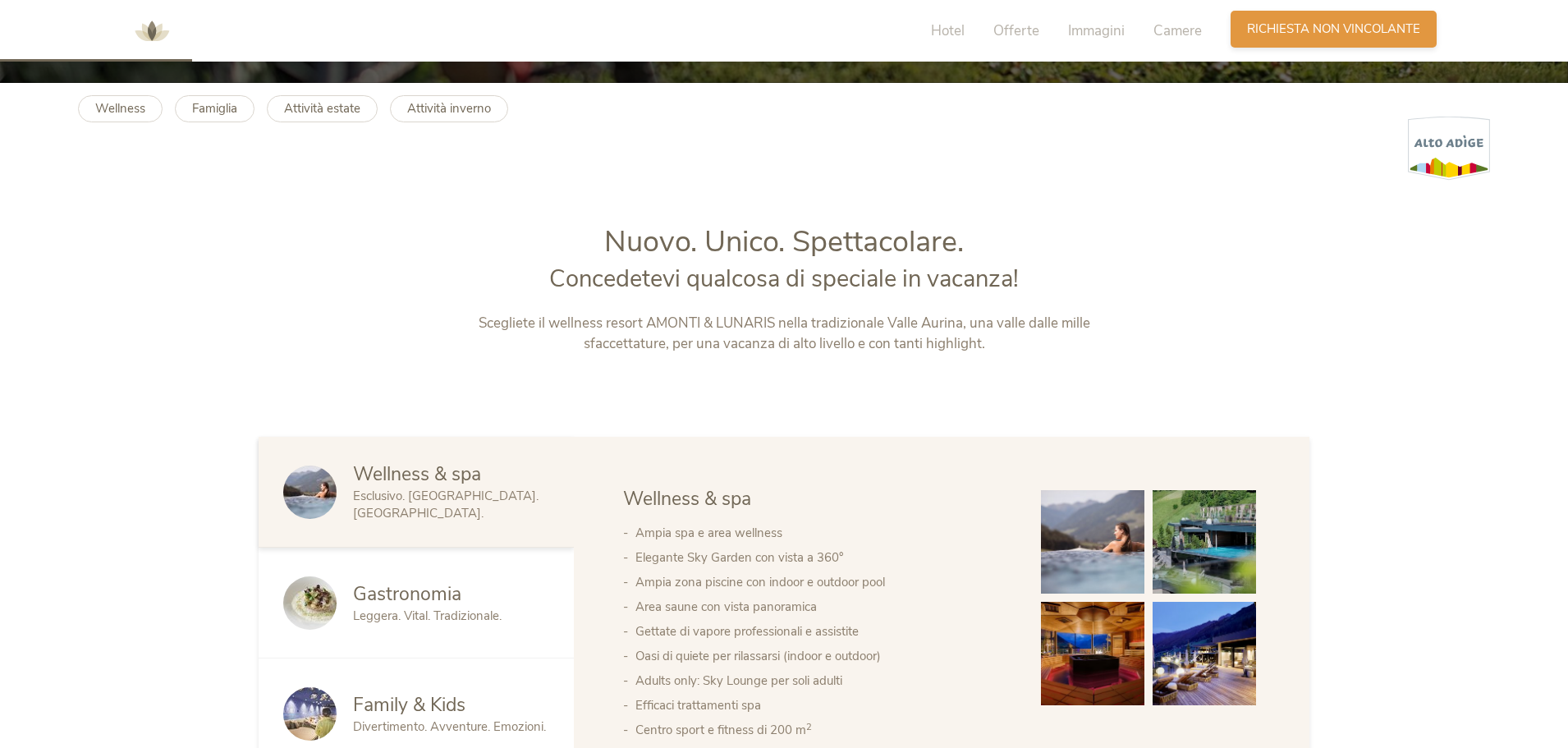
click at [1318, 26] on span "Richiesta non vincolante" at bounding box center [1334, 30] width 173 height 18
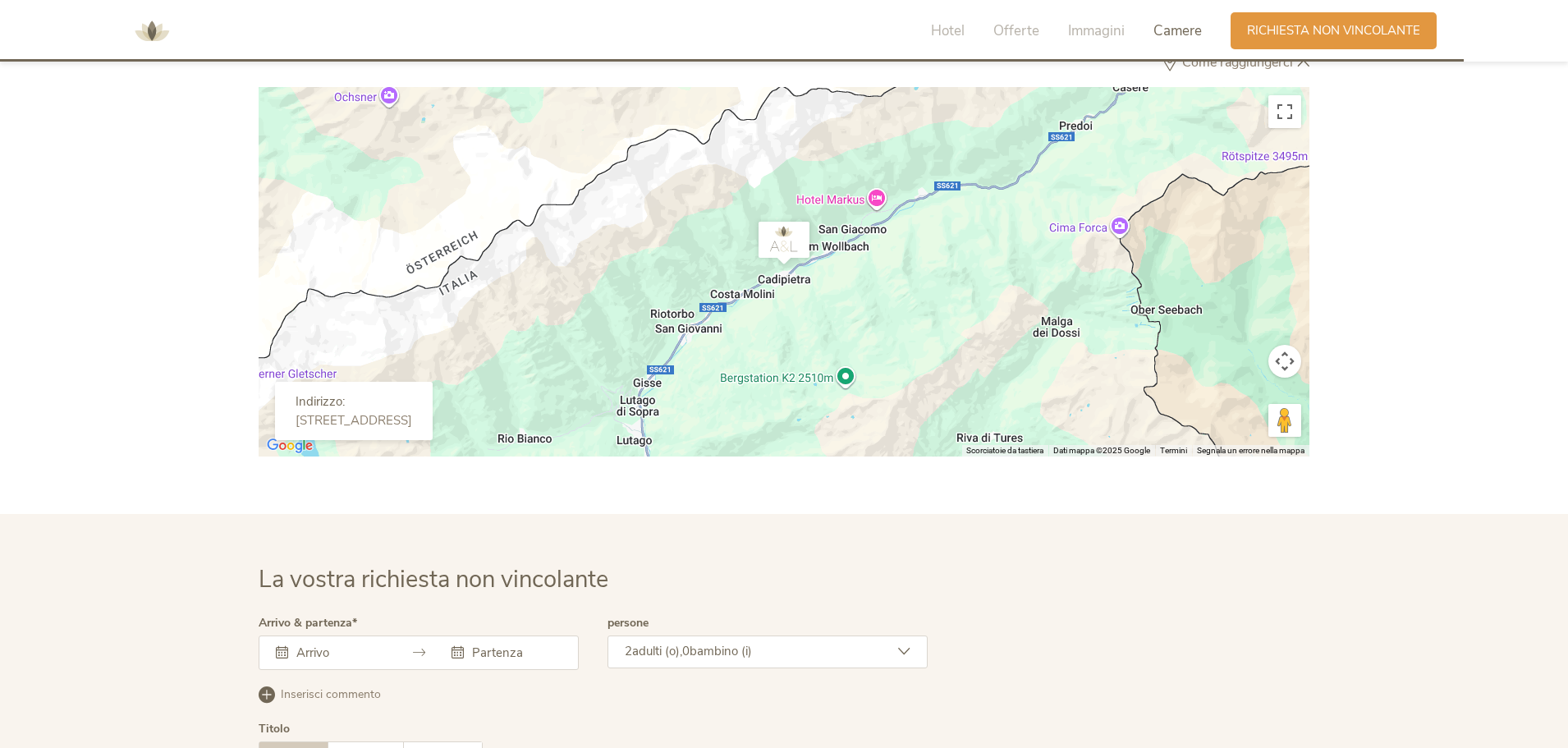
scroll to position [5067, 0]
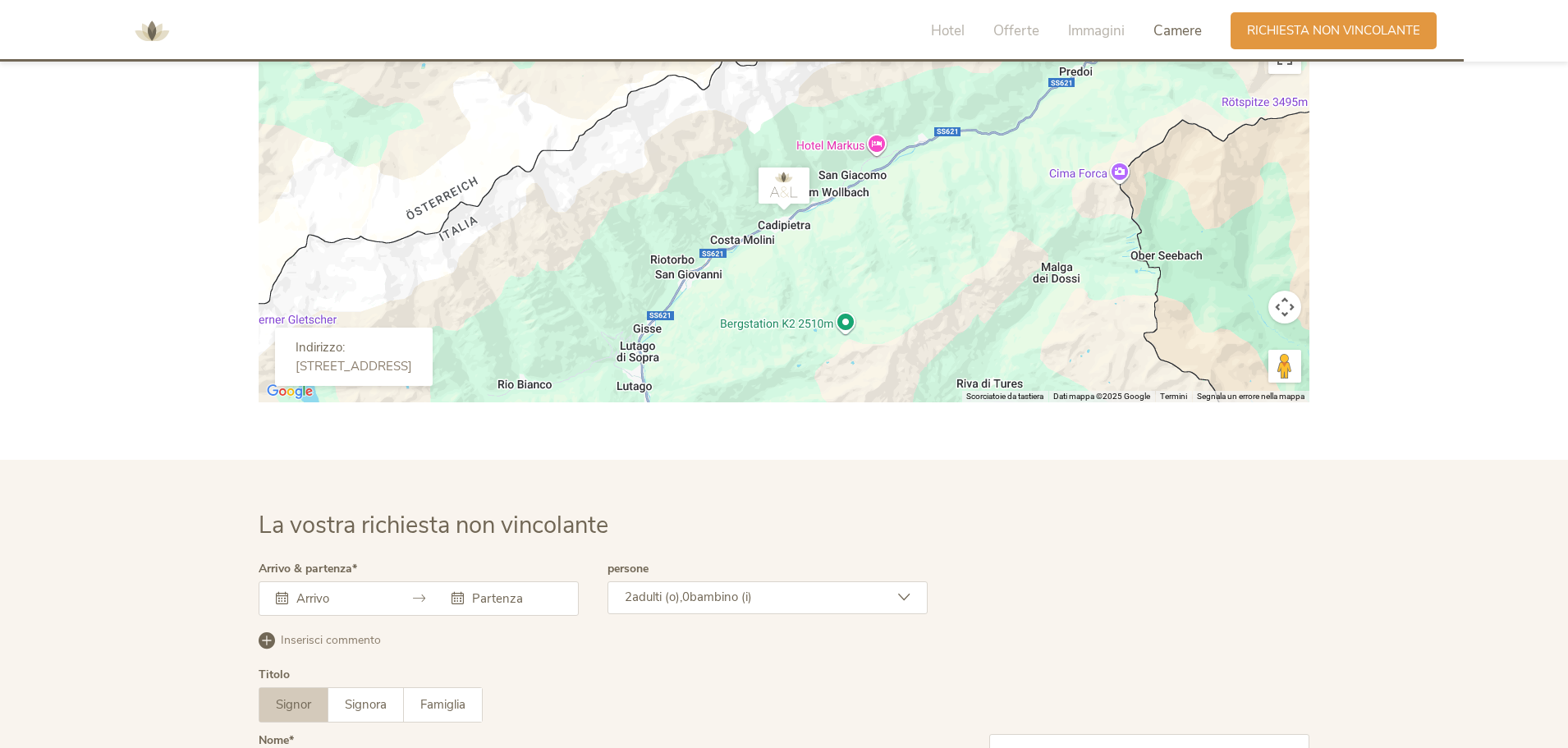
click at [336, 605] on input "text" at bounding box center [339, 598] width 94 height 17
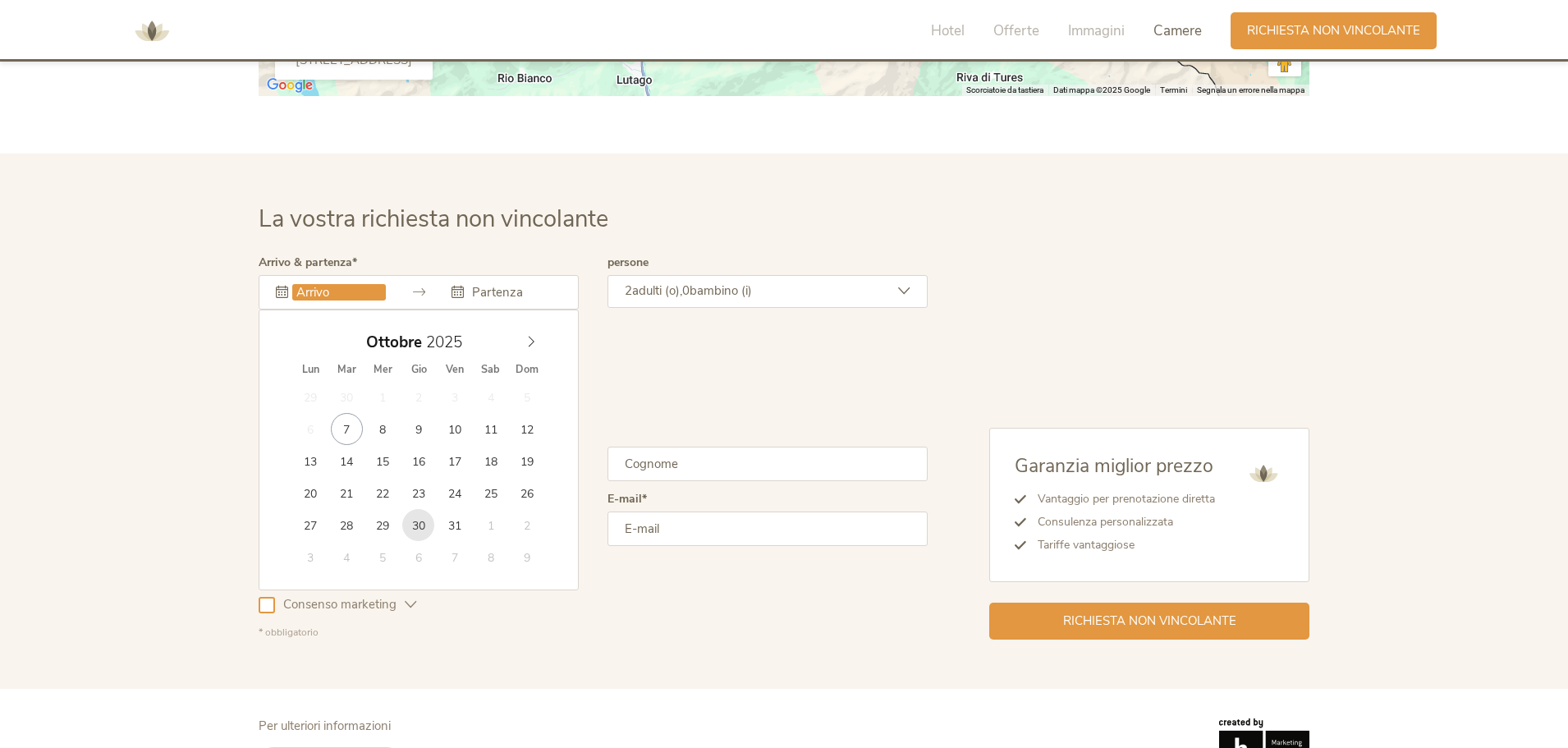
scroll to position [5429, 0]
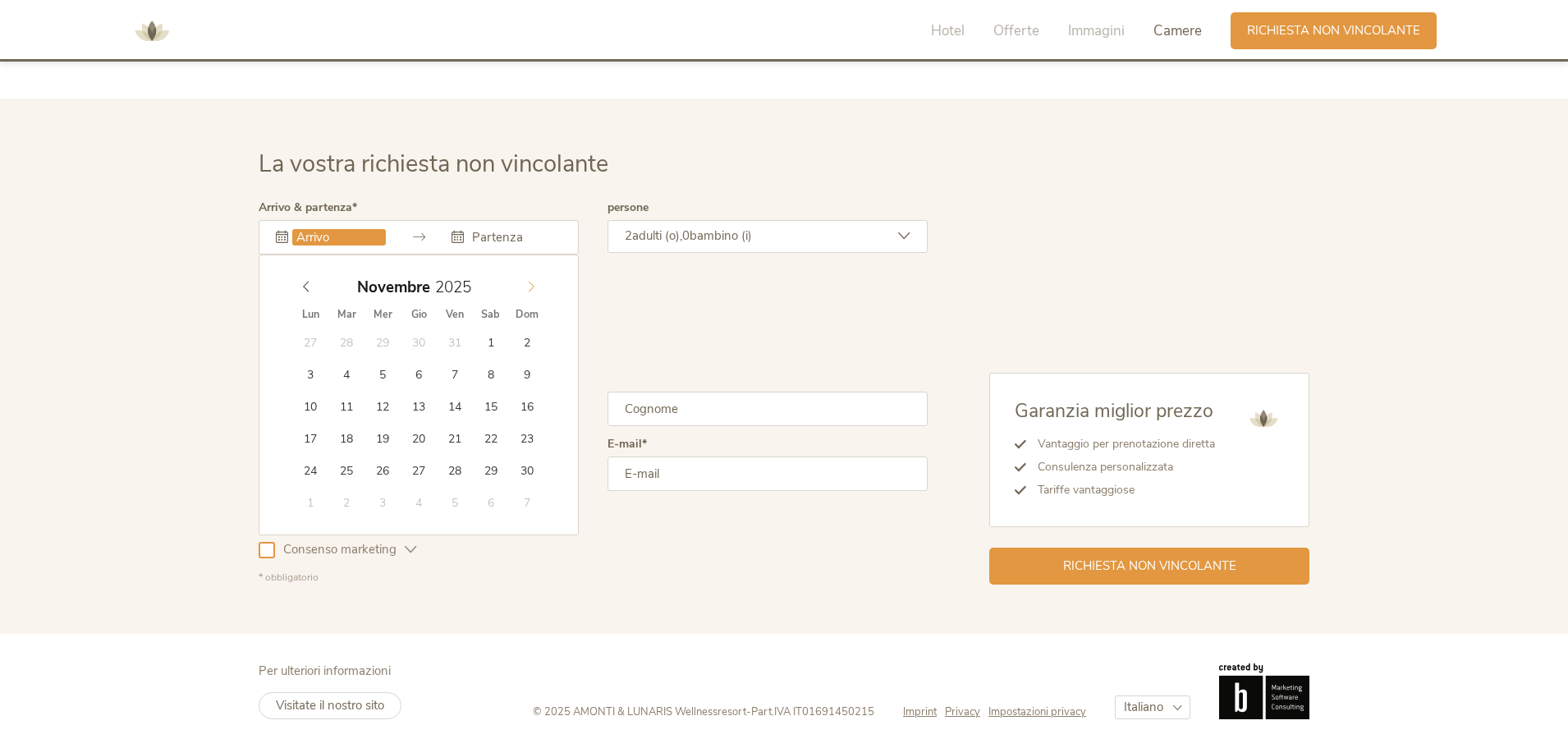
click at [531, 282] on icon at bounding box center [531, 287] width 12 height 12
type input "[DATE]"
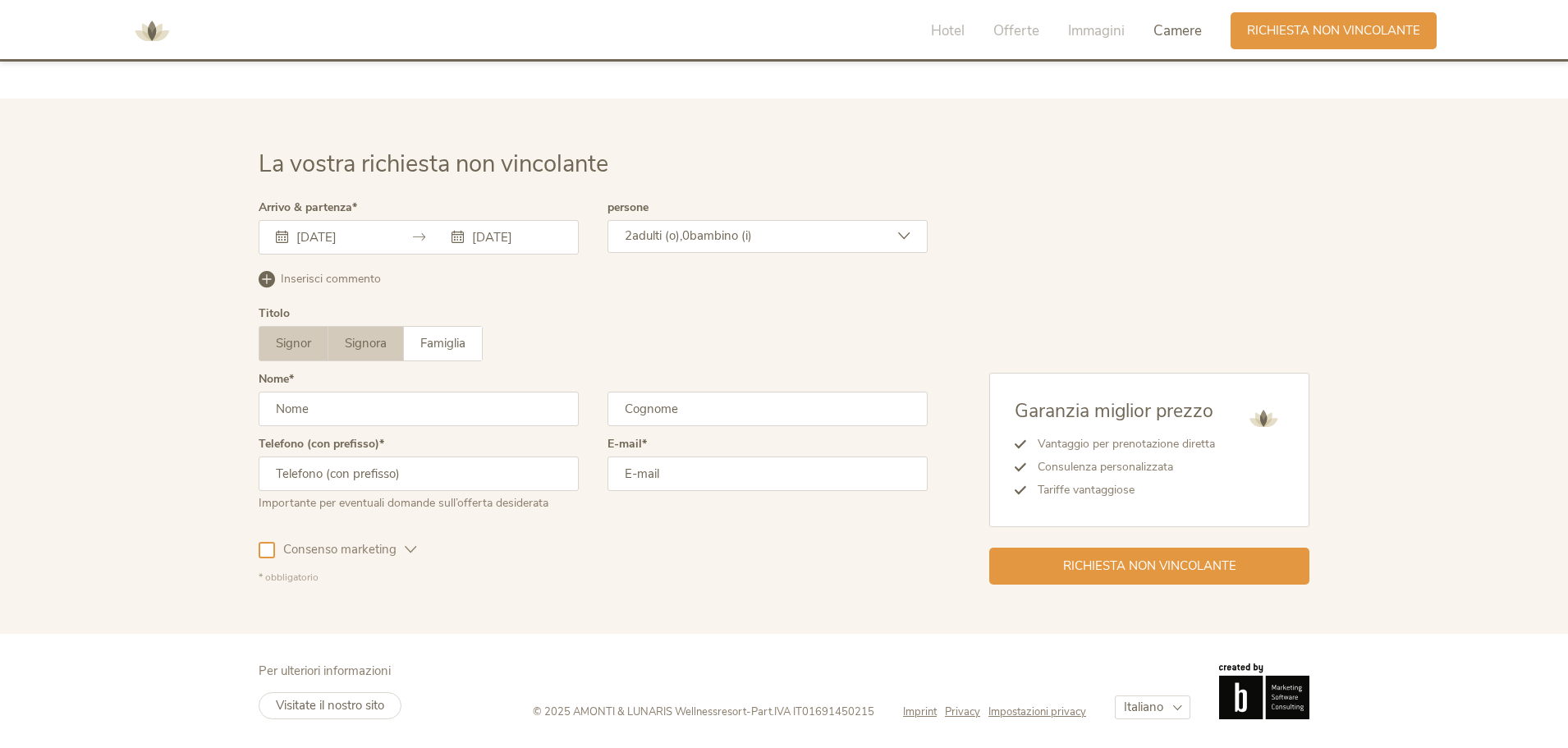
click at [358, 338] on span "Signora" at bounding box center [365, 343] width 42 height 17
click at [353, 419] on input "text" at bounding box center [419, 409] width 320 height 34
type input "f"
type input "[PERSON_NAME]"
click at [658, 417] on input "text" at bounding box center [767, 409] width 320 height 34
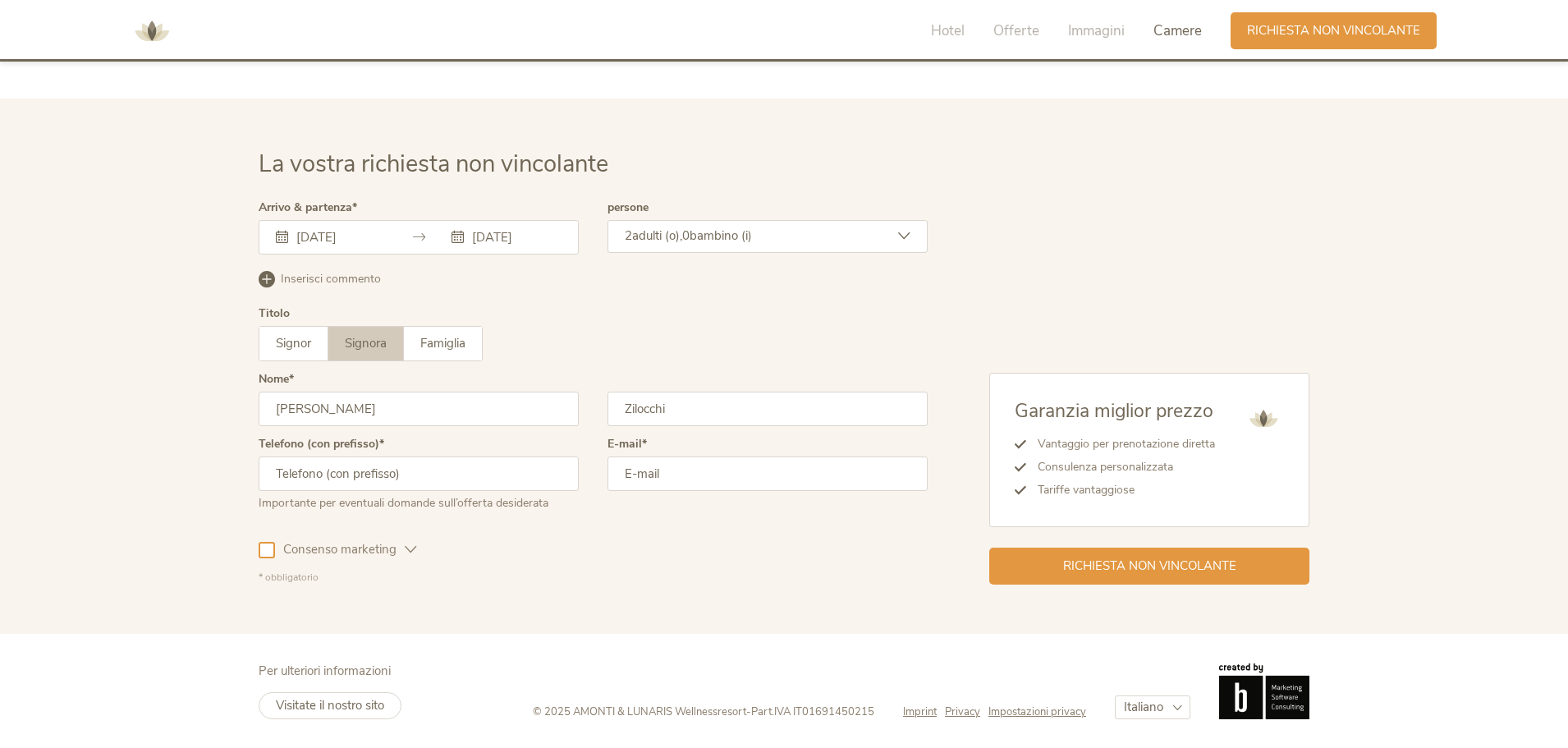
type input "Zilocchi"
click at [422, 474] on input "text" at bounding box center [419, 473] width 320 height 34
type input "3495748826"
click at [740, 474] on input "email" at bounding box center [767, 473] width 320 height 34
type input "[EMAIL_ADDRESS][DOMAIN_NAME]"
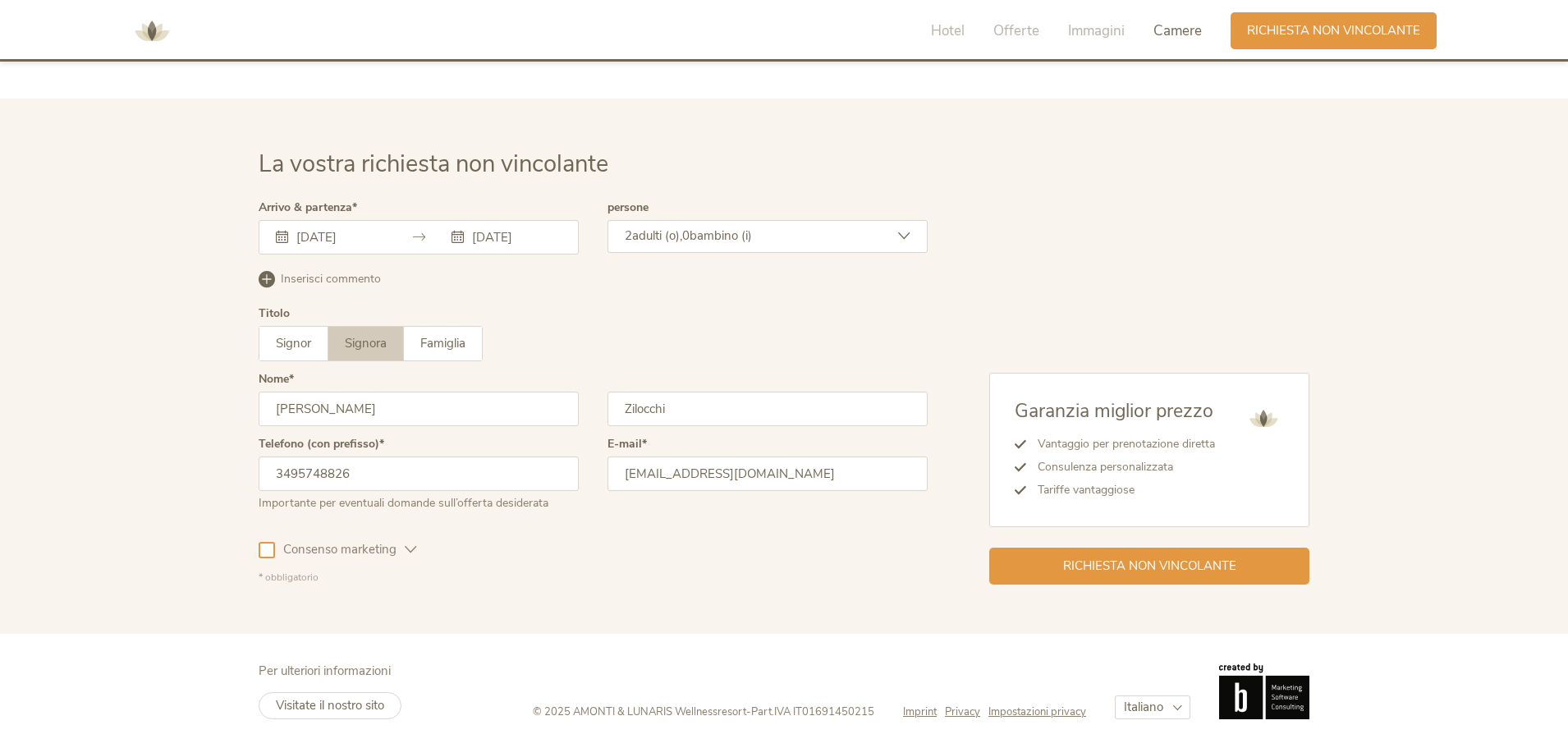
click at [255, 550] on div "La vostra richiesta non vincolante Arrivo & partenza [DATE] [DATE] [DATE] Lun M…" at bounding box center [784, 366] width 1083 height 437
click at [266, 549] on div at bounding box center [267, 550] width 17 height 17
click at [907, 236] on icon at bounding box center [904, 236] width 13 height 13
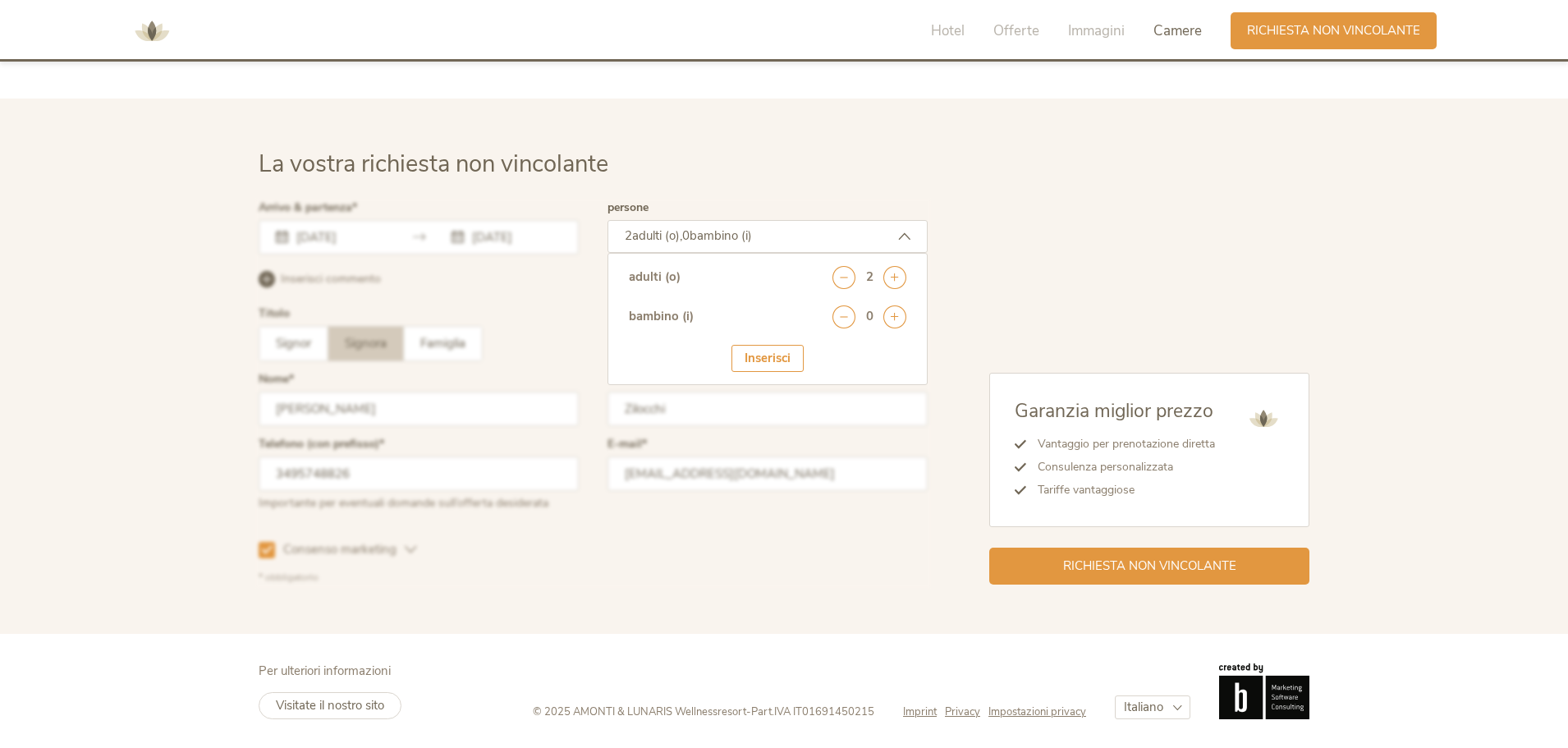
click at [1021, 241] on div "Garanzia miglior prezzo Vantaggio per prenotazione diretta Consulenza personali…" at bounding box center [1119, 393] width 382 height 382
click at [988, 281] on div "Garanzia miglior prezzo Vantaggio per prenotazione diretta Consulenza personali…" at bounding box center [1119, 393] width 382 height 382
click at [1178, 569] on span "Richiesta non vincolante" at bounding box center [1149, 565] width 173 height 18
